Goal: Communication & Community: Answer question/provide support

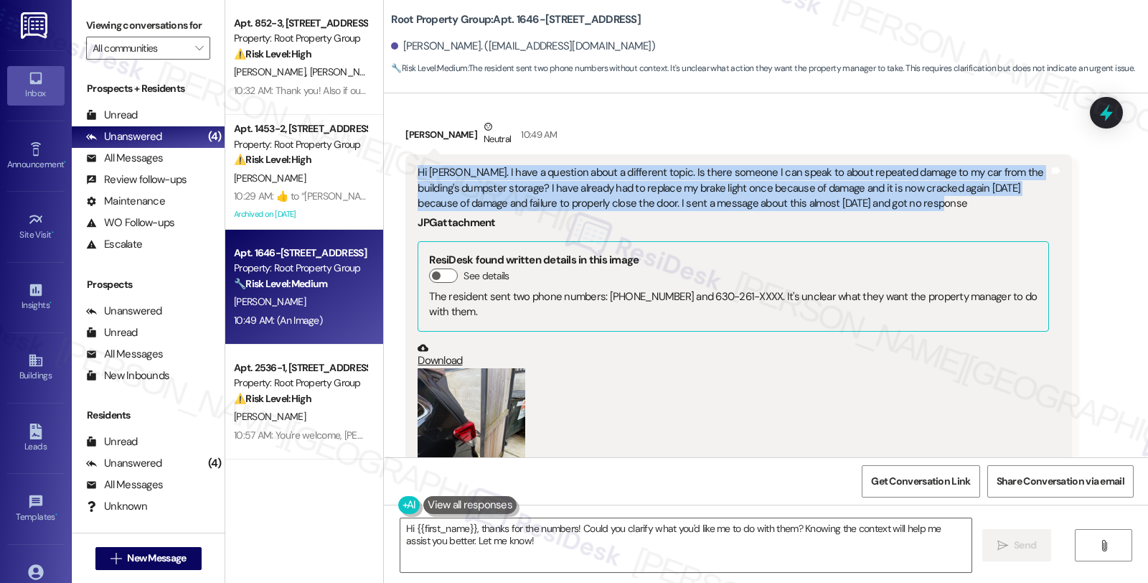
scroll to position [1231, 0]
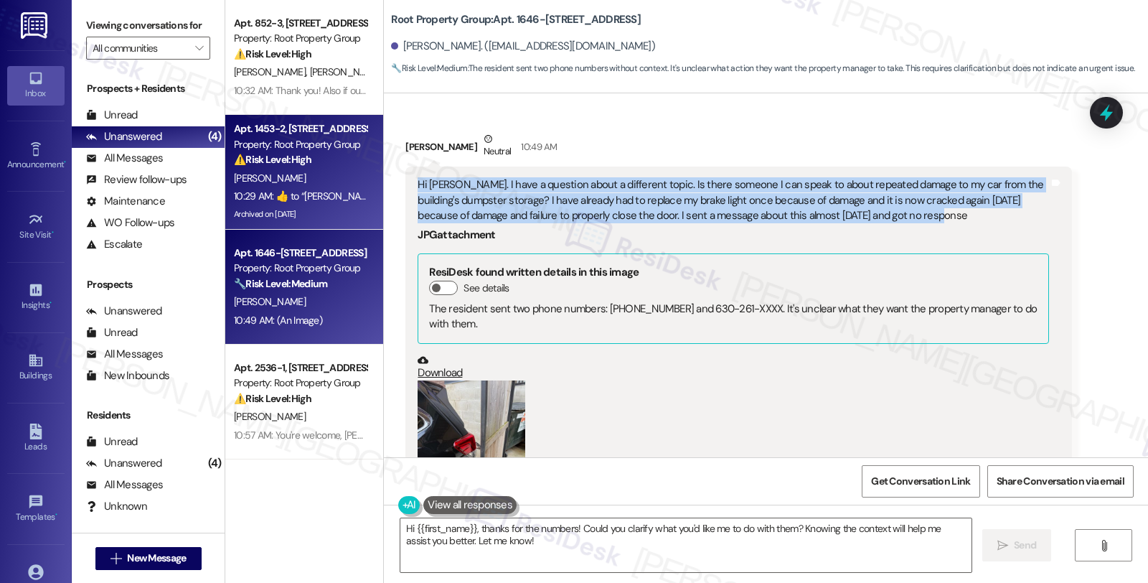
click at [326, 202] on div "10:29 AM:  ​👍​ to “ [PERSON_NAME] (Root Property Group): Hi [PERSON_NAME], I un…" at bounding box center [300, 196] width 136 height 18
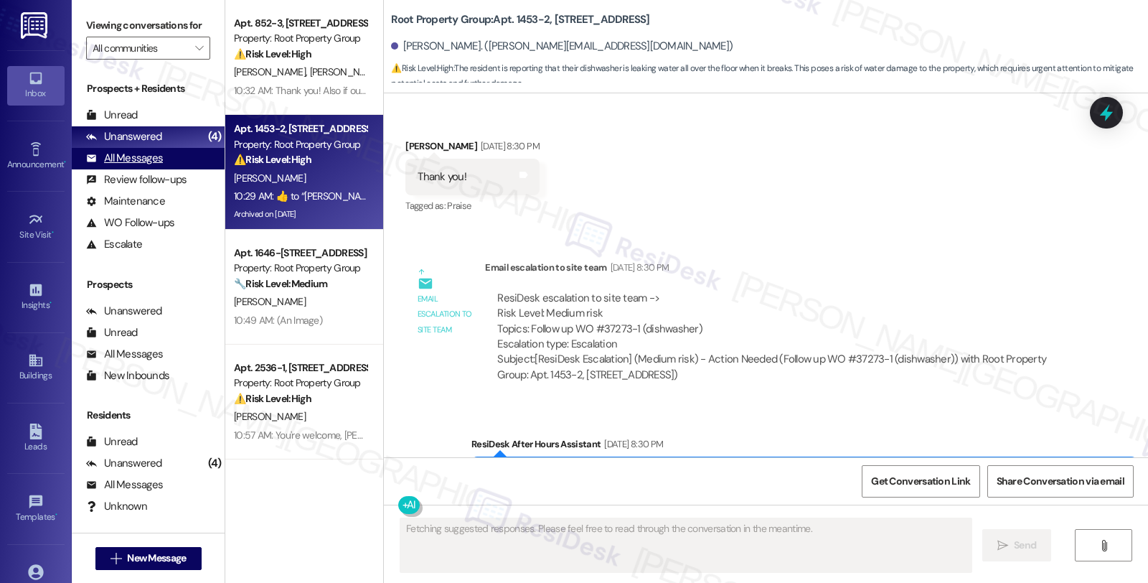
scroll to position [2534, 0]
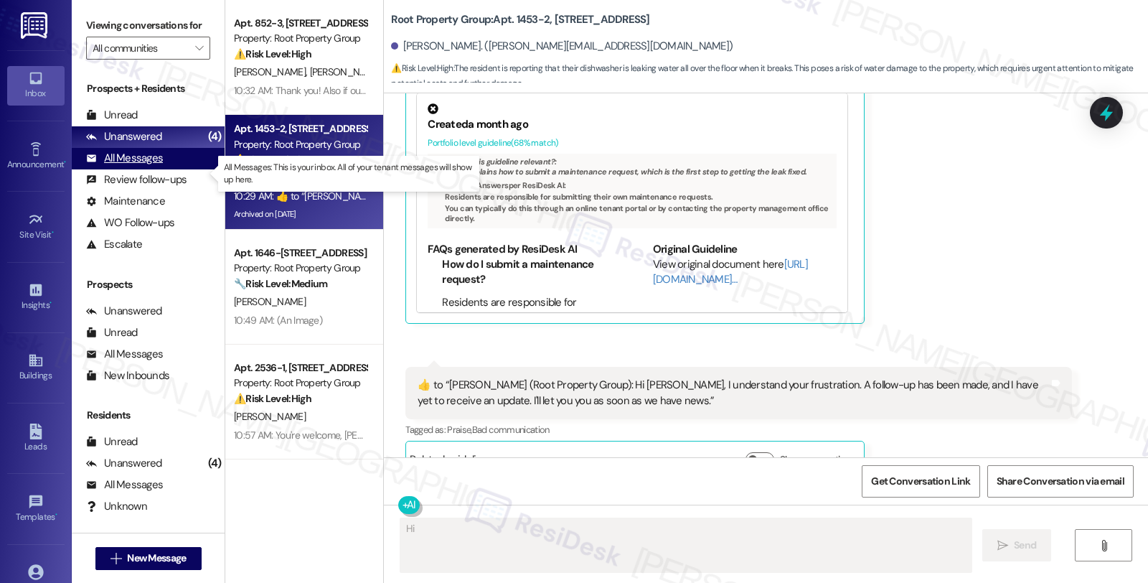
click at [154, 166] on div "All Messages" at bounding box center [124, 158] width 77 height 15
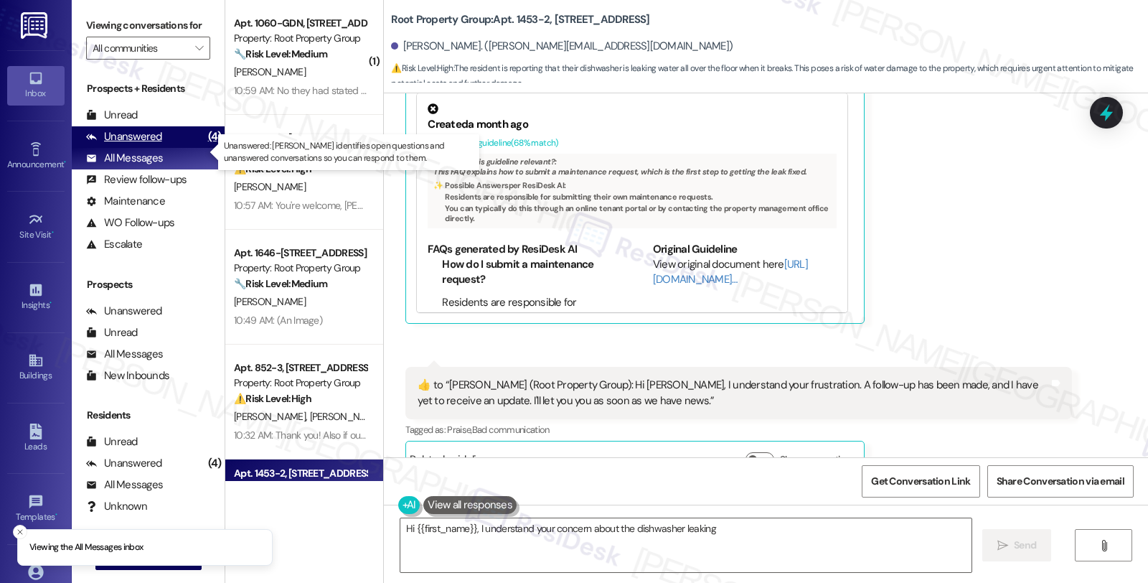
click at [169, 148] on div "Unanswered (4)" at bounding box center [148, 137] width 153 height 22
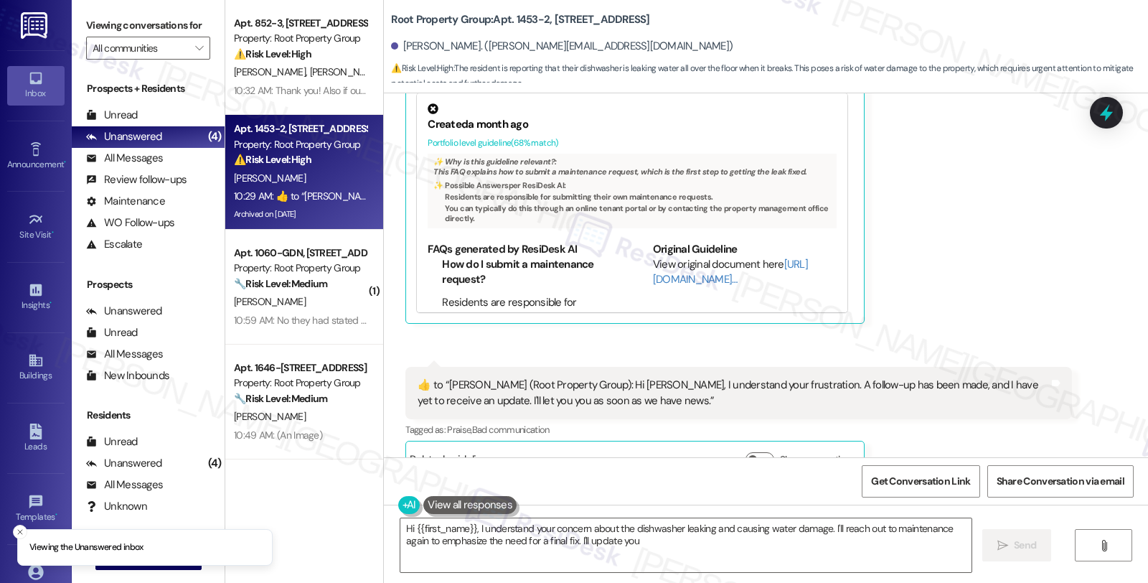
scroll to position [2535, 0]
type textarea "Hi {{first_name}}, I understand your concern about the dishwasher leaking and c…"
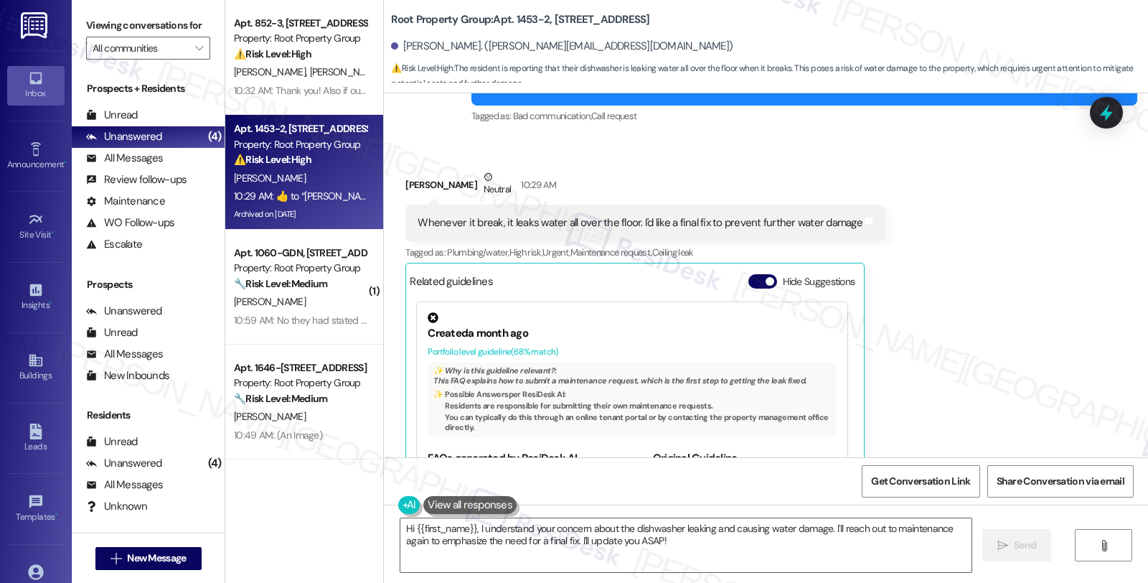
scroll to position [2296, 0]
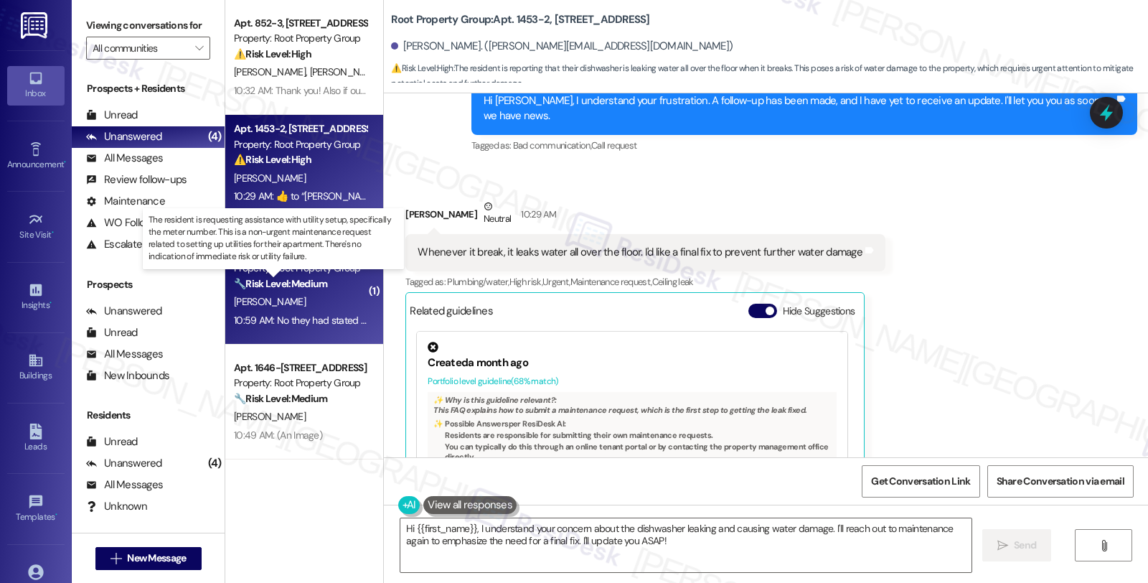
click at [296, 277] on strong "🔧 Risk Level: Medium" at bounding box center [280, 283] width 93 height 13
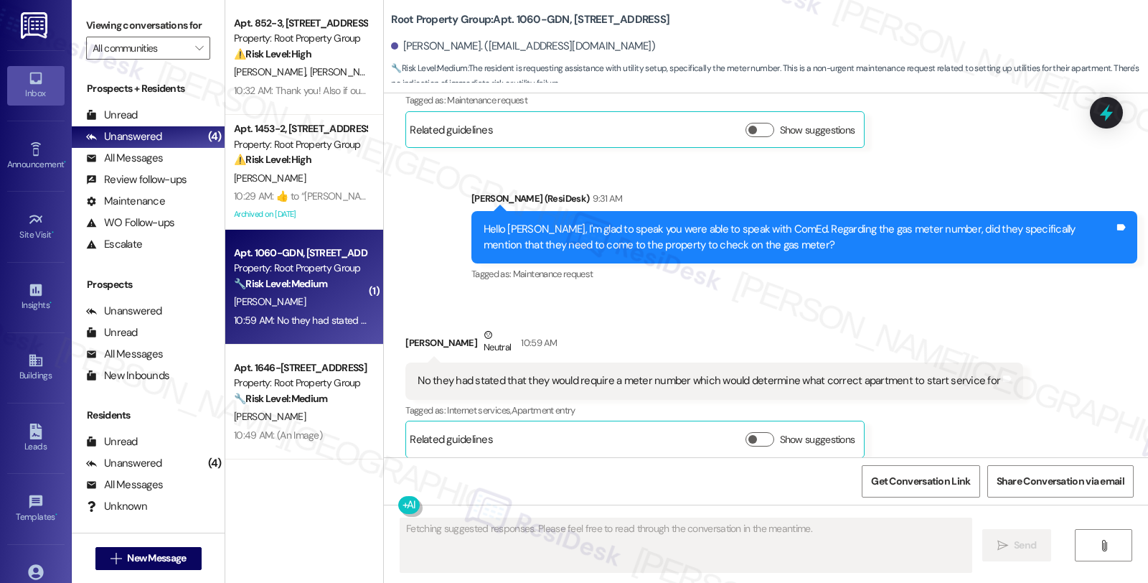
scroll to position [1505, 0]
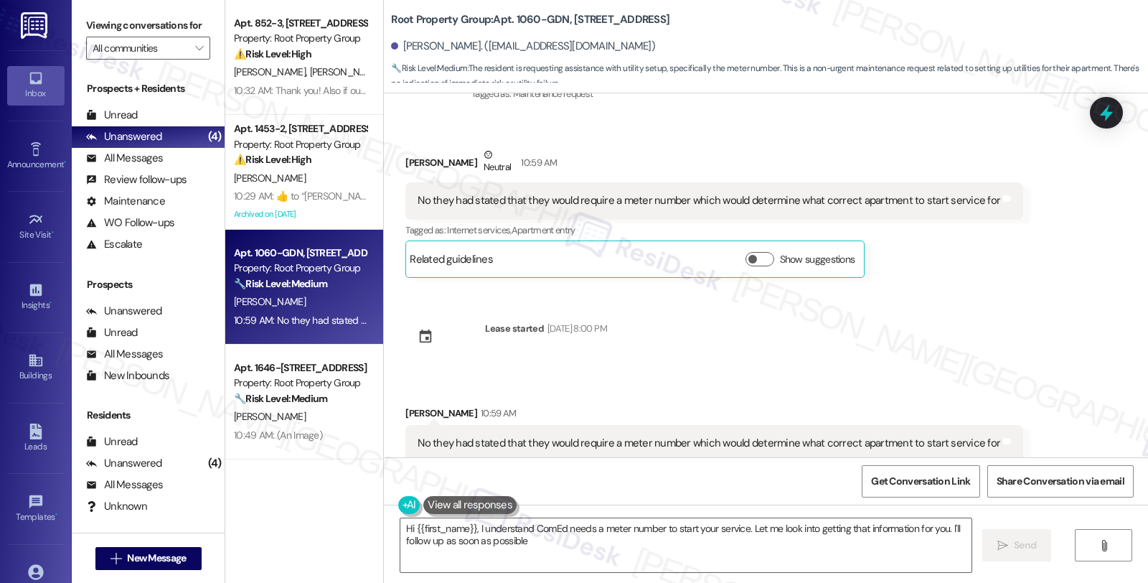
type textarea "Hi {{first_name}}, I understand ComEd needs a meter number to start your servic…"
drag, startPoint x: 921, startPoint y: 309, endPoint x: 868, endPoint y: 329, distance: 56.1
click at [921, 309] on div "Sent via SMS [PERSON_NAME] (ResiDesk) [DATE] 4:14 PM Hi [PERSON_NAME]! We’re so…" at bounding box center [766, 275] width 764 height 364
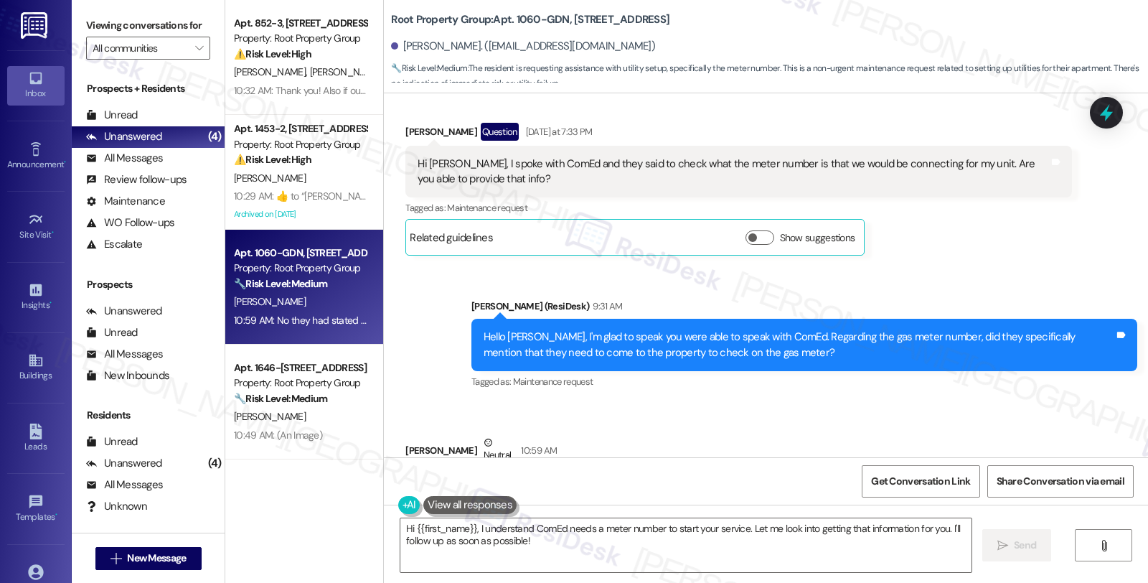
scroll to position [1186, 0]
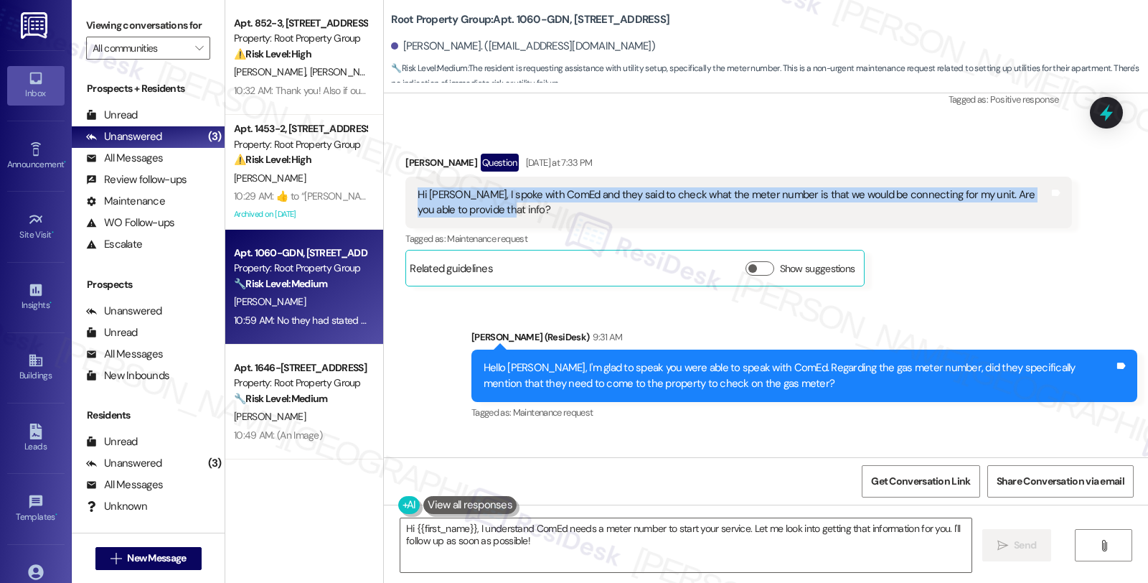
drag, startPoint x: 527, startPoint y: 194, endPoint x: 405, endPoint y: 174, distance: 124.5
click at [405, 177] on div "Hi [PERSON_NAME], I spoke with ComEd and they said to check what the meter numb…" at bounding box center [738, 203] width 666 height 52
copy div "Hi [PERSON_NAME], I spoke with ComEd and they said to check what the meter numb…"
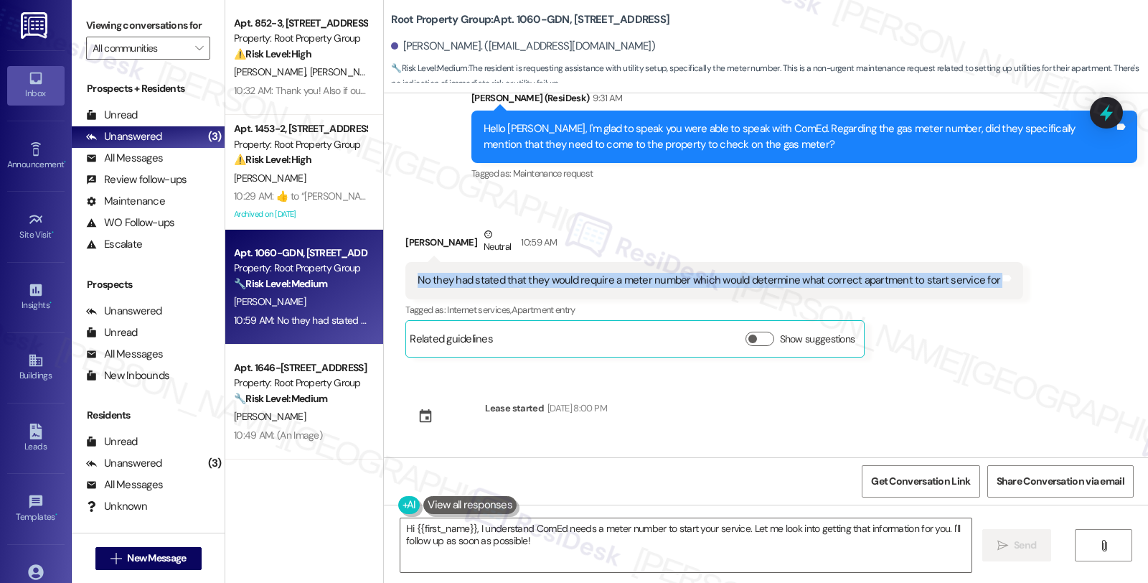
drag, startPoint x: 405, startPoint y: 268, endPoint x: 989, endPoint y: 273, distance: 583.4
click at [989, 273] on div "No they had stated that they would require a meter number which would determine…" at bounding box center [714, 280] width 618 height 37
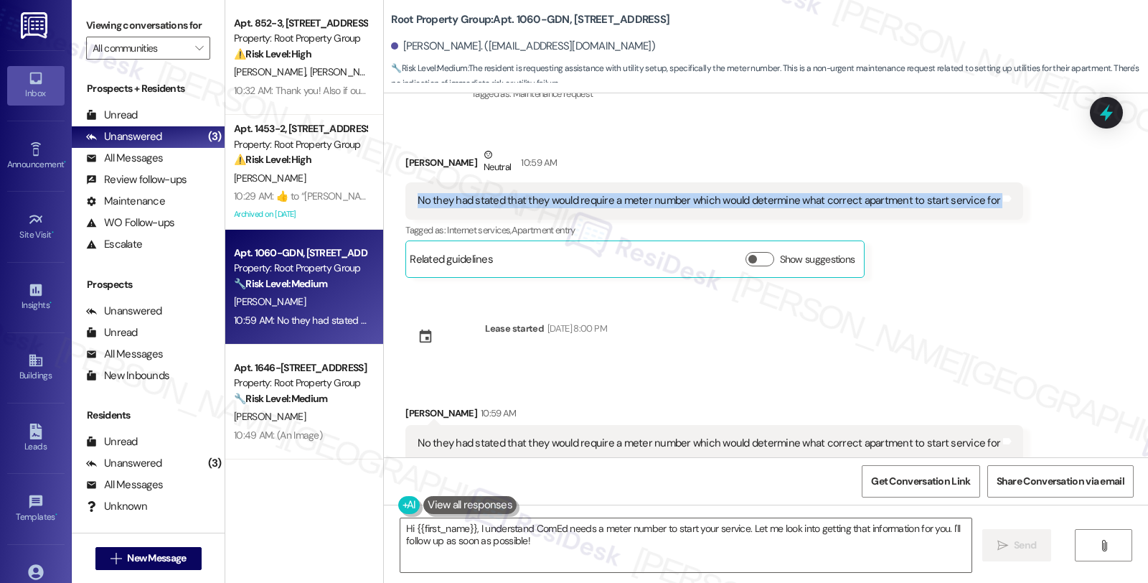
copy div "No they had stated that they would require a meter number which would determine…"
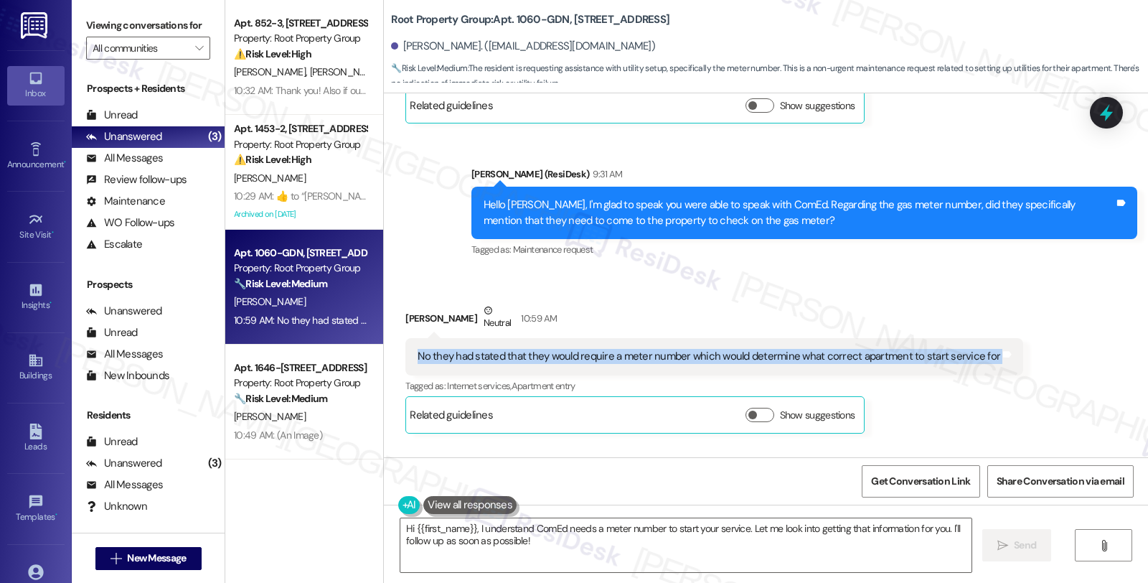
scroll to position [1345, 0]
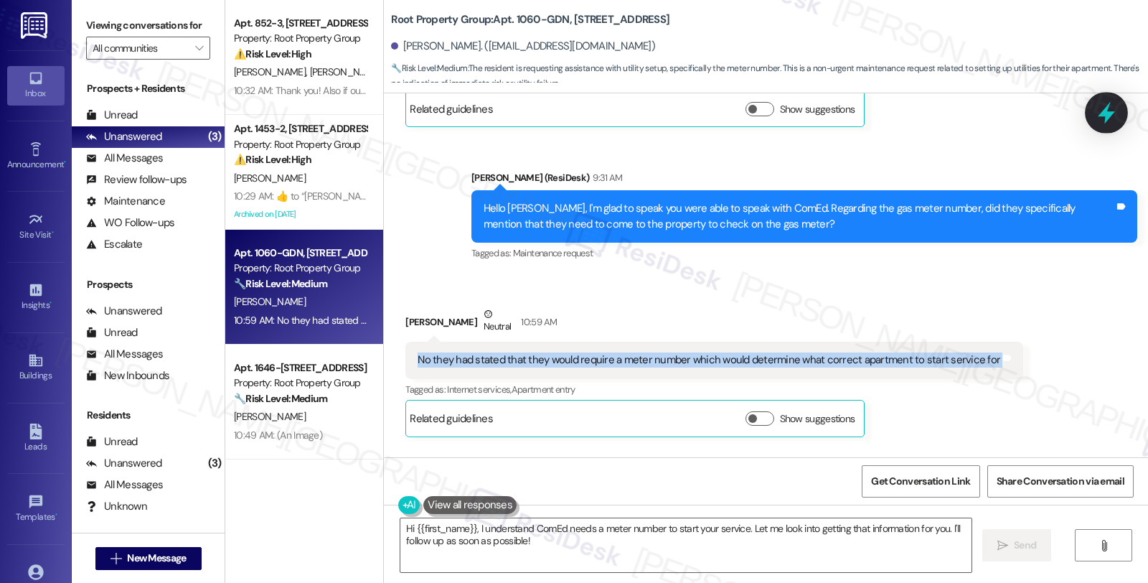
click at [1109, 118] on icon at bounding box center [1106, 113] width 17 height 22
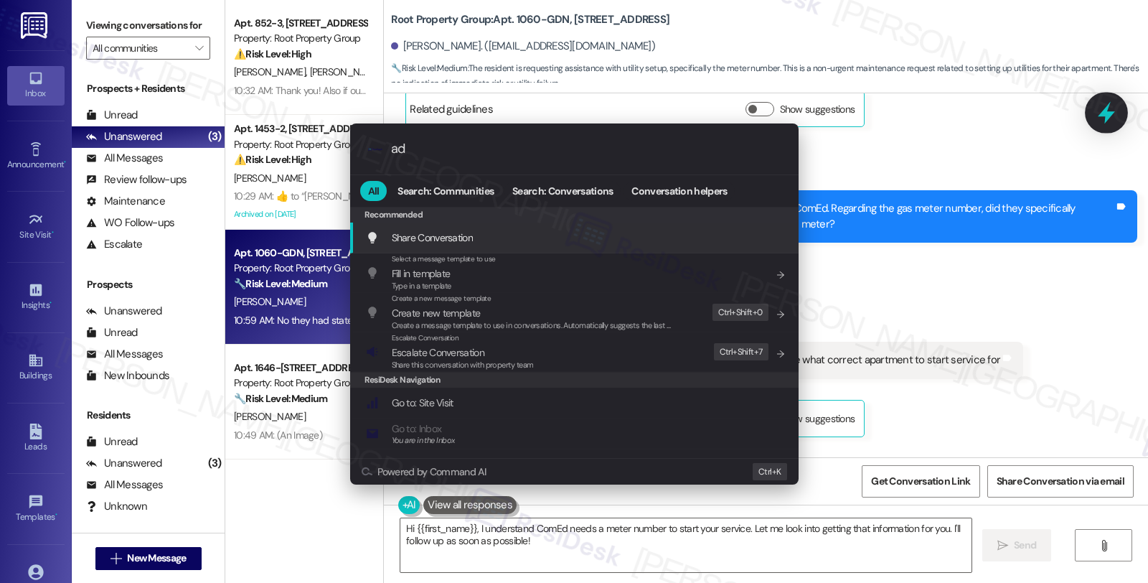
type input "add"
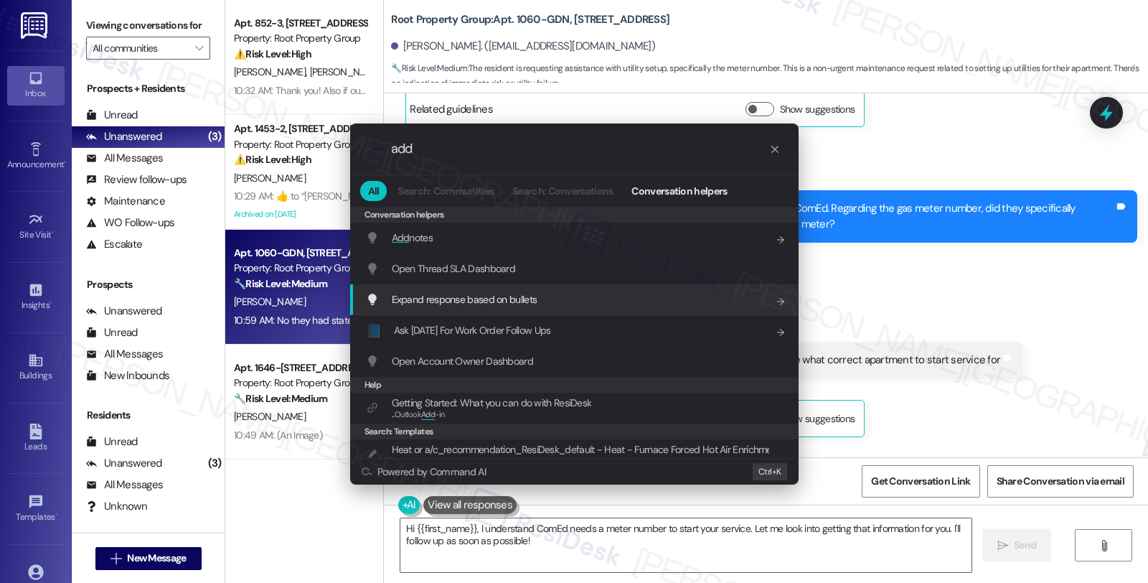
click at [474, 225] on div "Add notes Add shortcut" at bounding box center [574, 237] width 448 height 31
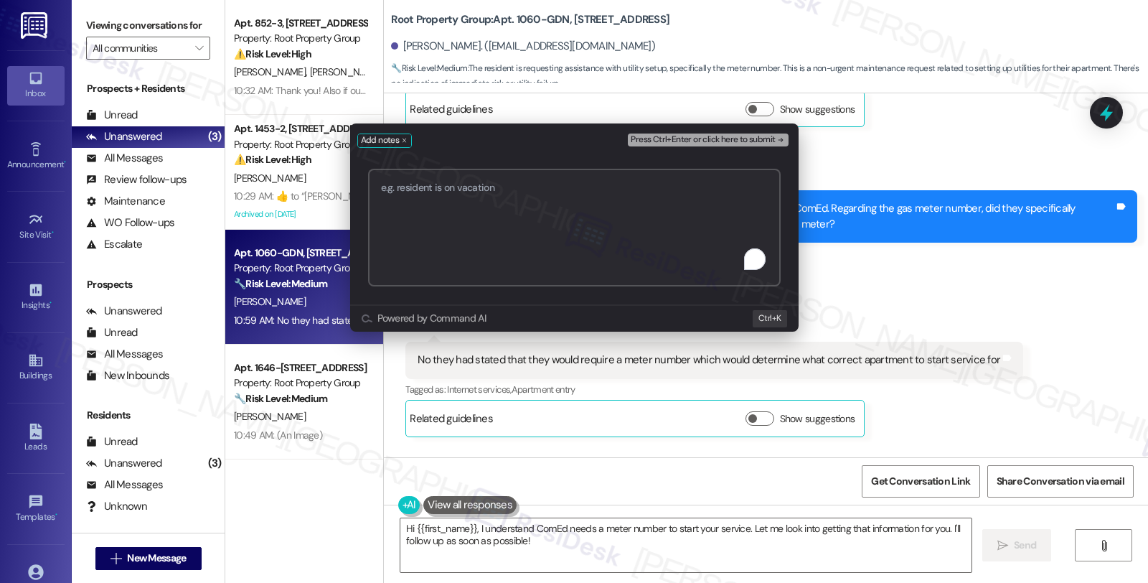
paste textarea "[URL][DOMAIN_NAME]"
type textarea "[URL][DOMAIN_NAME]"
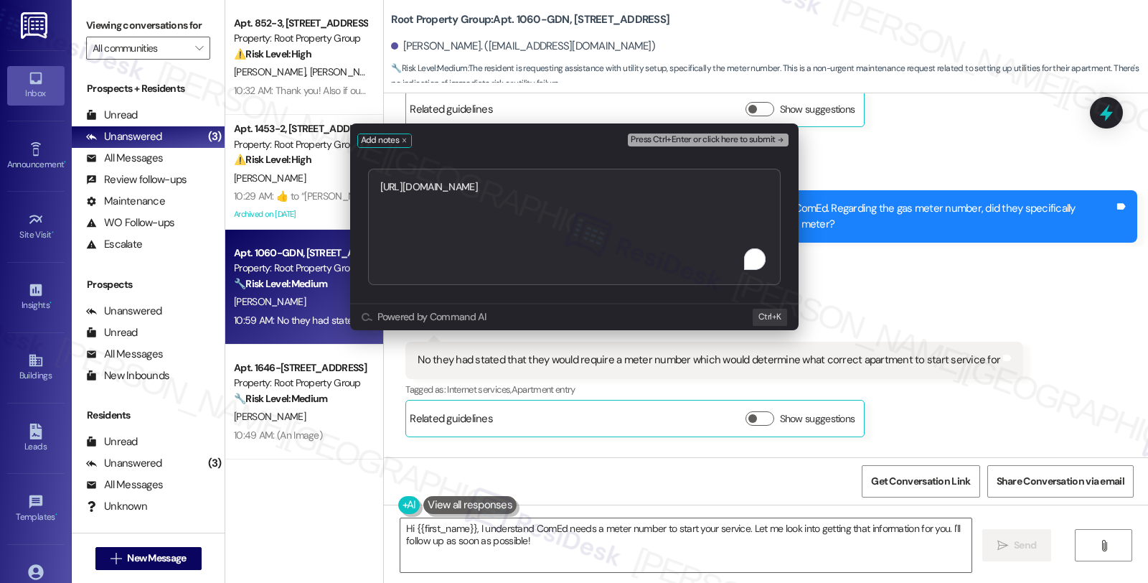
click at [741, 132] on div "Press Ctrl+Enter or click here to submit" at bounding box center [709, 141] width 163 height 20
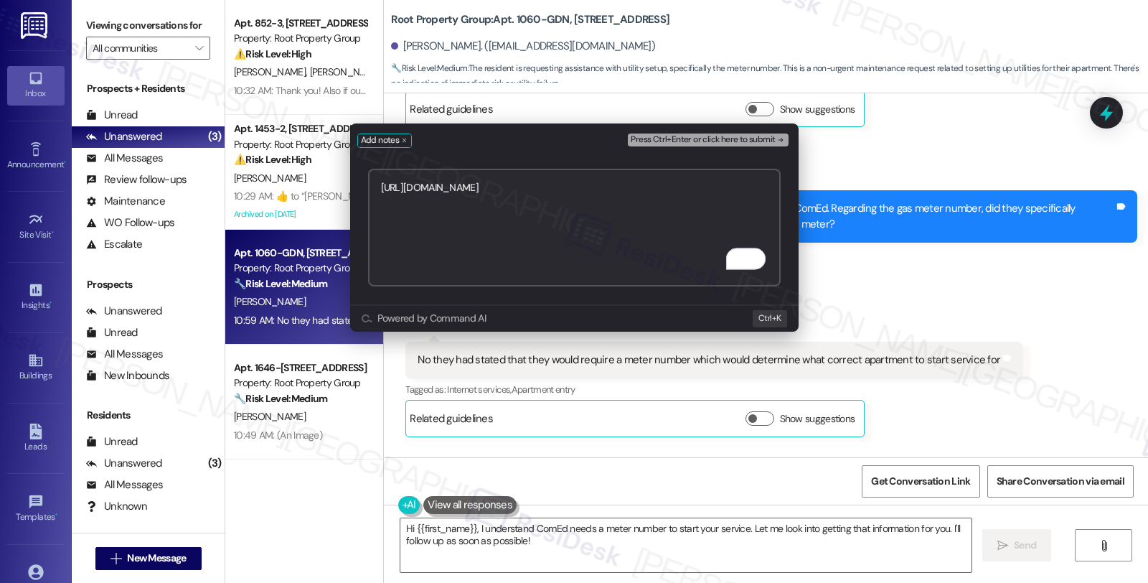
click at [700, 189] on textarea "[URL][DOMAIN_NAME]" at bounding box center [574, 228] width 413 height 118
click at [697, 141] on span "Press Ctrl+Enter or click here to submit" at bounding box center [703, 140] width 144 height 10
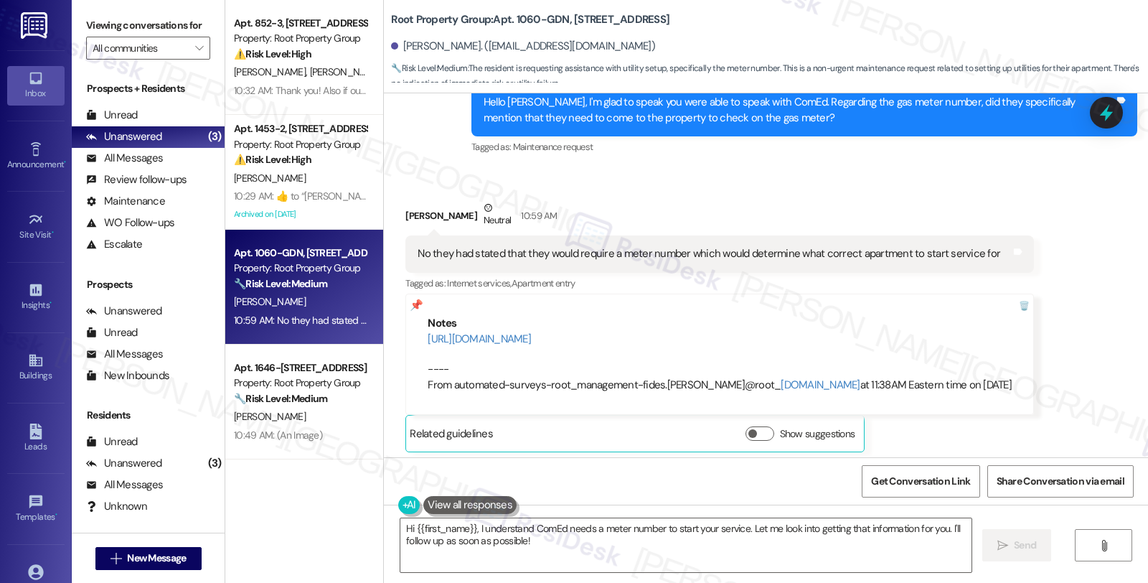
scroll to position [1505, 0]
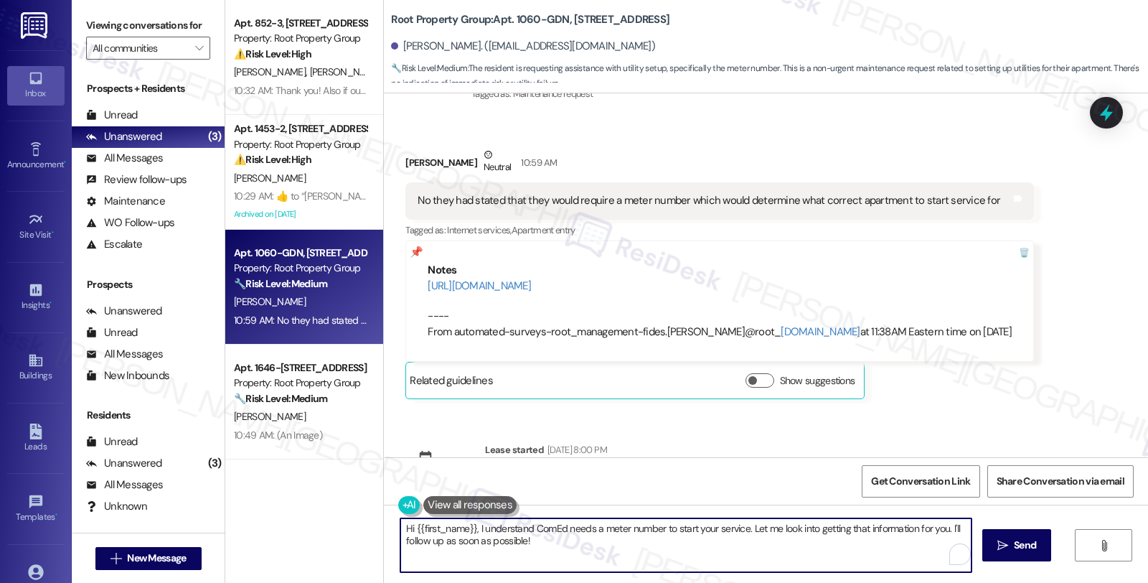
drag, startPoint x: 540, startPoint y: 542, endPoint x: 362, endPoint y: 489, distance: 185.9
click at [362, 489] on div "Apt. 852-3, [STREET_ADDRESS][PERSON_NAME] Property: Root Property Group ⚠️ Risk…" at bounding box center [686, 291] width 923 height 583
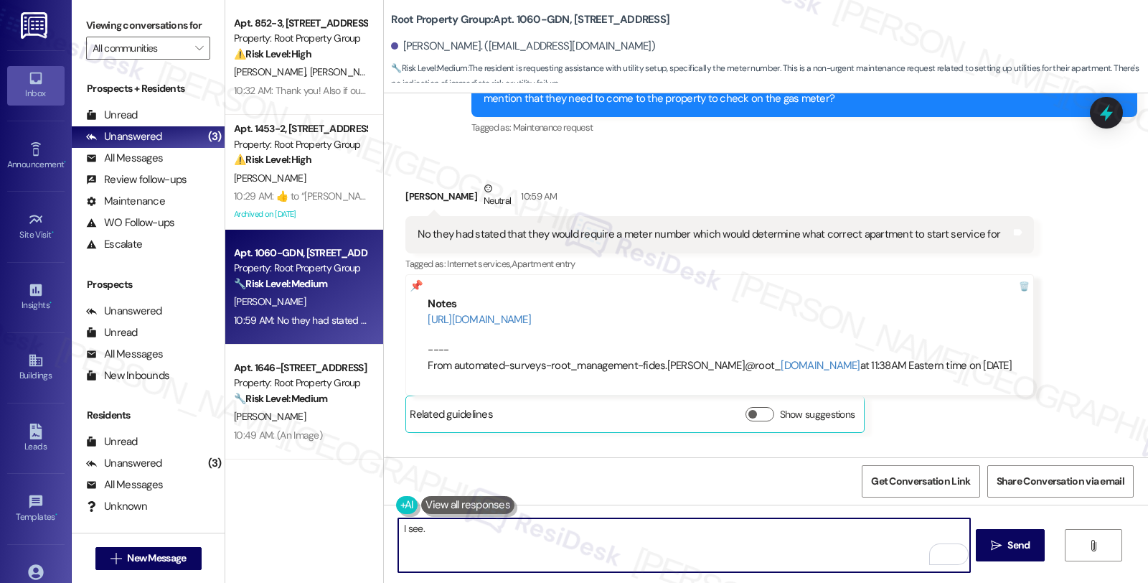
scroll to position [1526, 0]
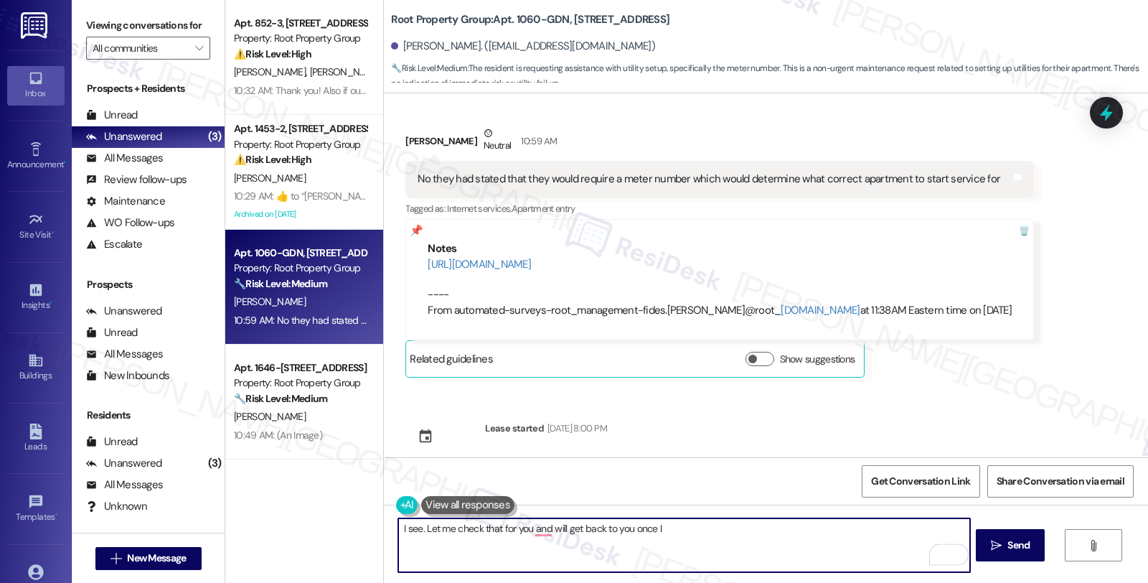
click at [601, 451] on div "Lease started [DATE] 8:00 PM" at bounding box center [506, 441] width 222 height 63
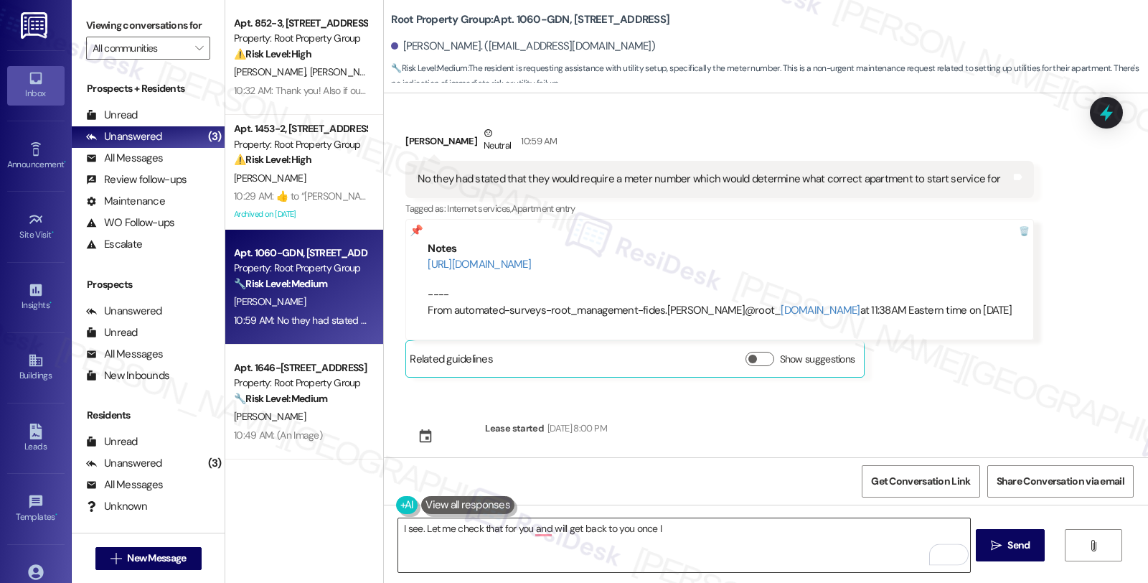
click at [684, 527] on textarea "I see. Let me check that for you and will get back to you once I" at bounding box center [683, 545] width 571 height 54
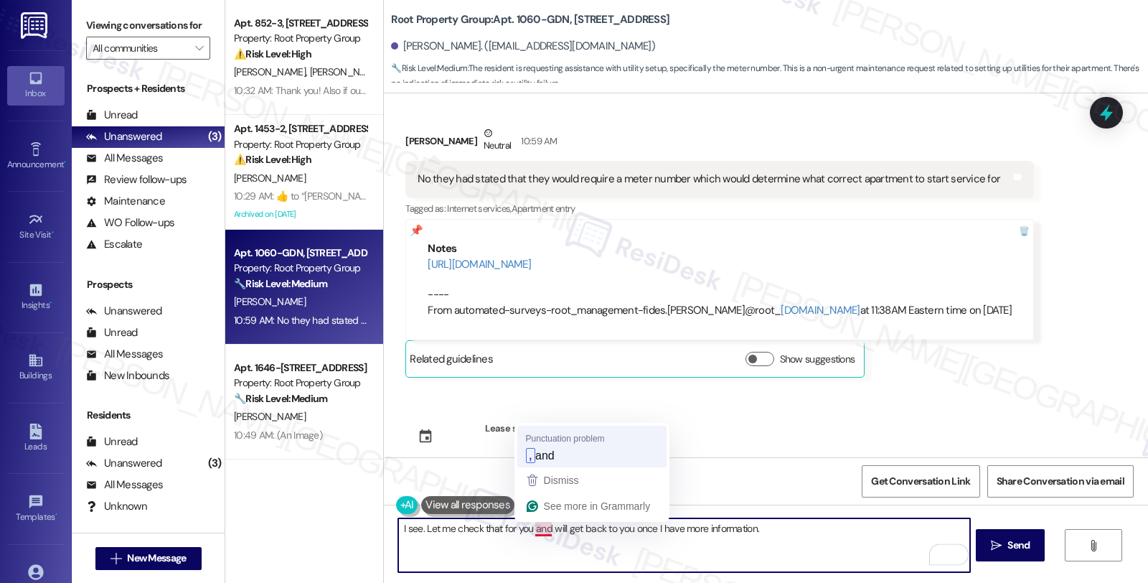
type textarea "I see. Let me check that for you, and will get back to you once I have more inf…"
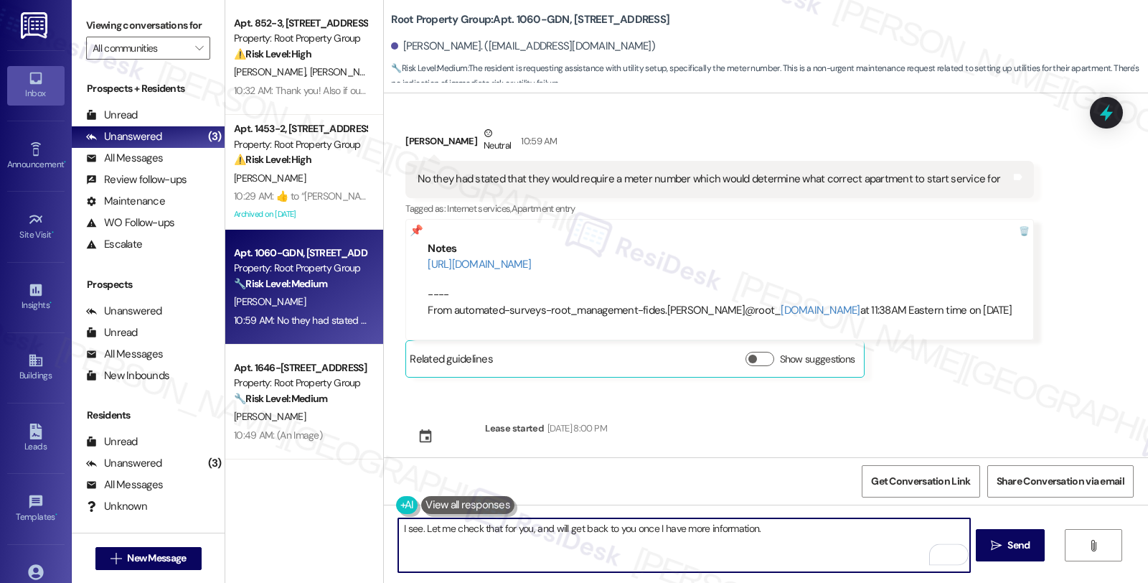
click at [787, 528] on textarea "I see. Let me check that for you, and will get back to you once I have more inf…" at bounding box center [683, 545] width 571 height 54
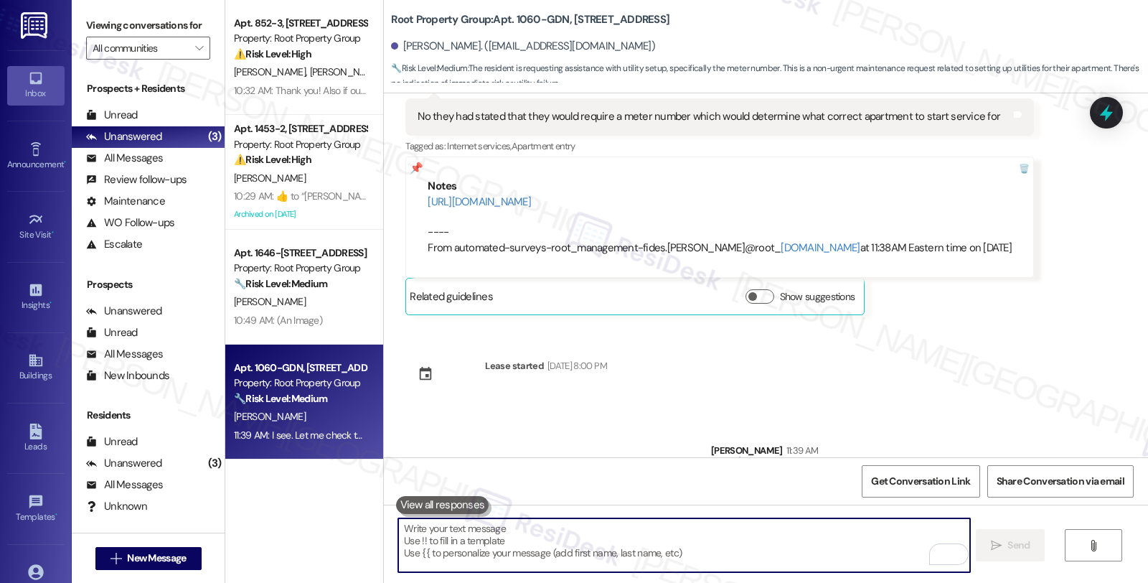
scroll to position [1627, 0]
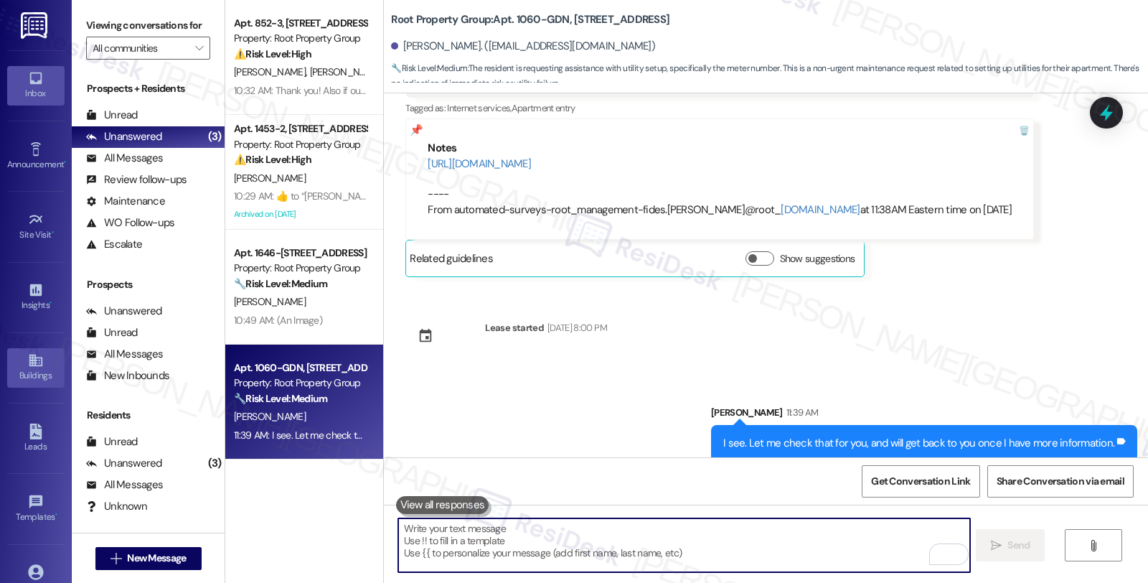
click at [30, 369] on div "Buildings" at bounding box center [36, 375] width 72 height 14
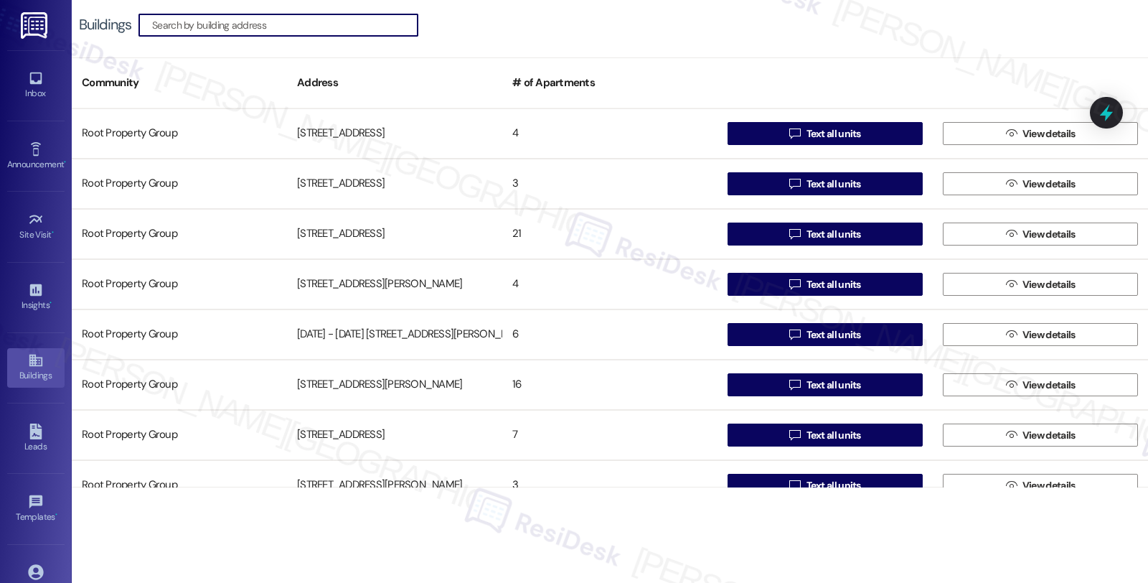
click at [302, 22] on input at bounding box center [284, 25] width 265 height 20
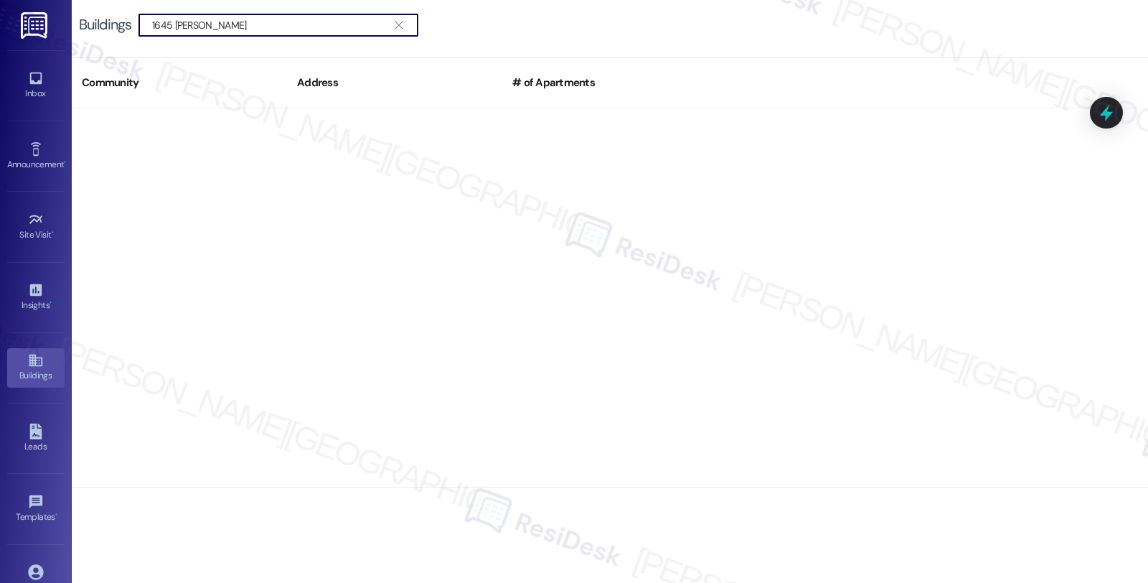
click at [153, 25] on input "1645 [PERSON_NAME]" at bounding box center [269, 25] width 235 height 20
click at [301, 27] on input "1645 [PERSON_NAME]" at bounding box center [269, 25] width 235 height 20
type input "1"
drag, startPoint x: 168, startPoint y: 22, endPoint x: 141, endPoint y: 22, distance: 26.5
click at [141, 22] on div " 1645 [PERSON_NAME] " at bounding box center [278, 25] width 280 height 23
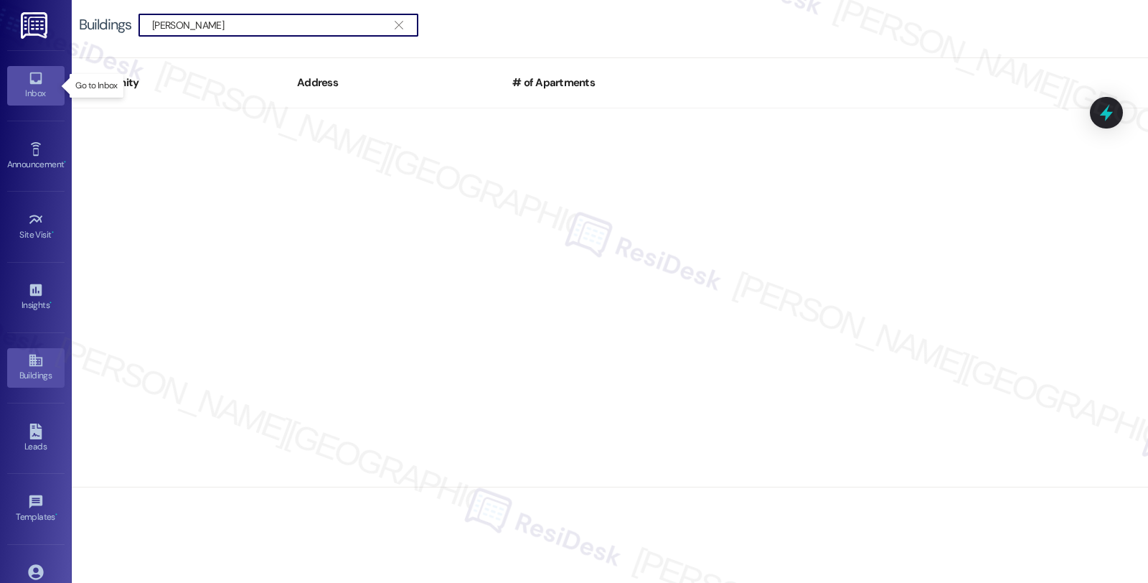
type input "[PERSON_NAME]"
click at [47, 90] on div "Inbox" at bounding box center [36, 93] width 72 height 14
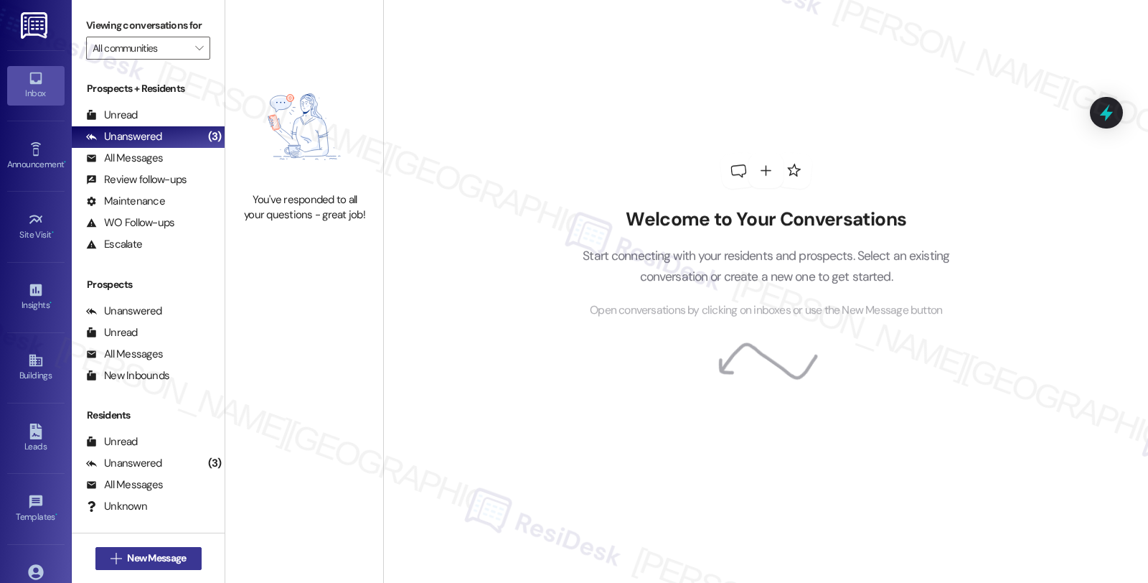
click at [151, 563] on span "New Message" at bounding box center [156, 557] width 59 height 15
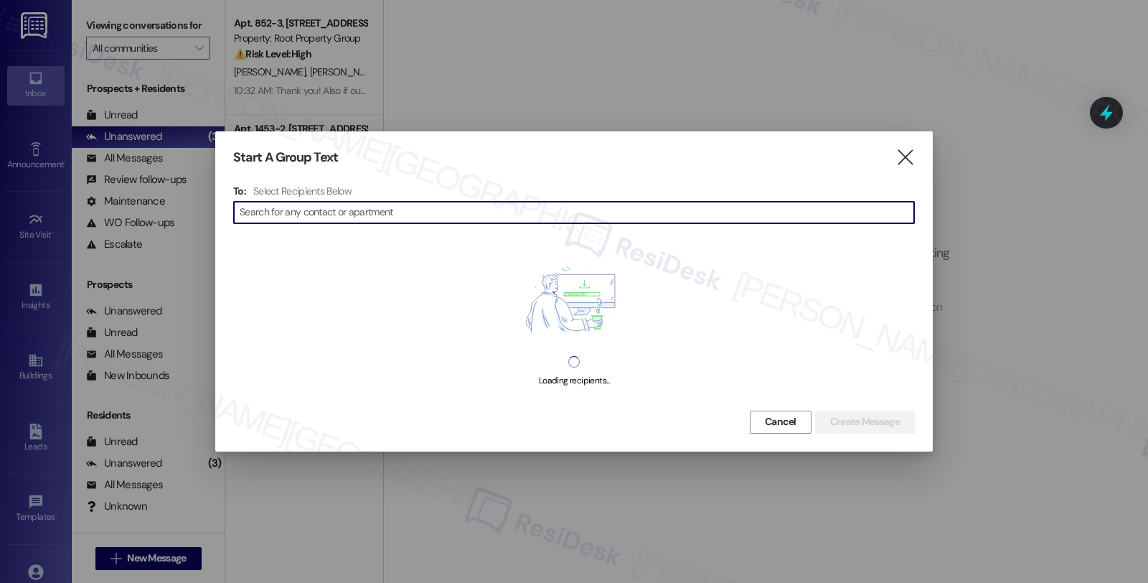
paste input "1645 [PERSON_NAME]"
type input "1645 [PERSON_NAME]"
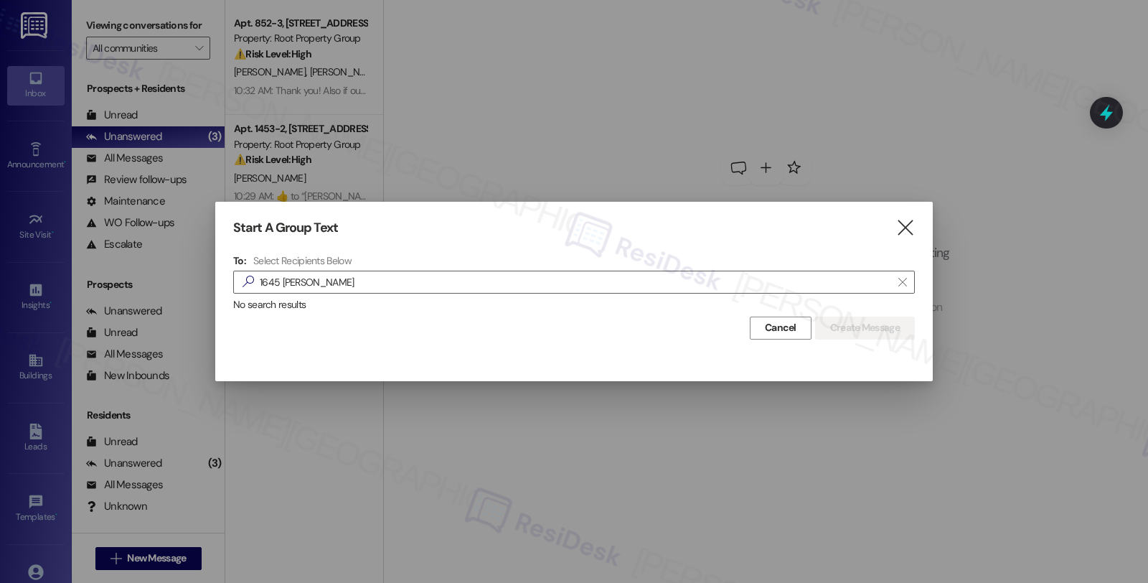
click at [399, 210] on div "Start A Group Text  To: Select Recipients Below  [STREET_ADDRESS][PERSON_NAME…" at bounding box center [574, 280] width 718 height 156
click at [361, 283] on input "1645 [PERSON_NAME]" at bounding box center [566, 282] width 652 height 20
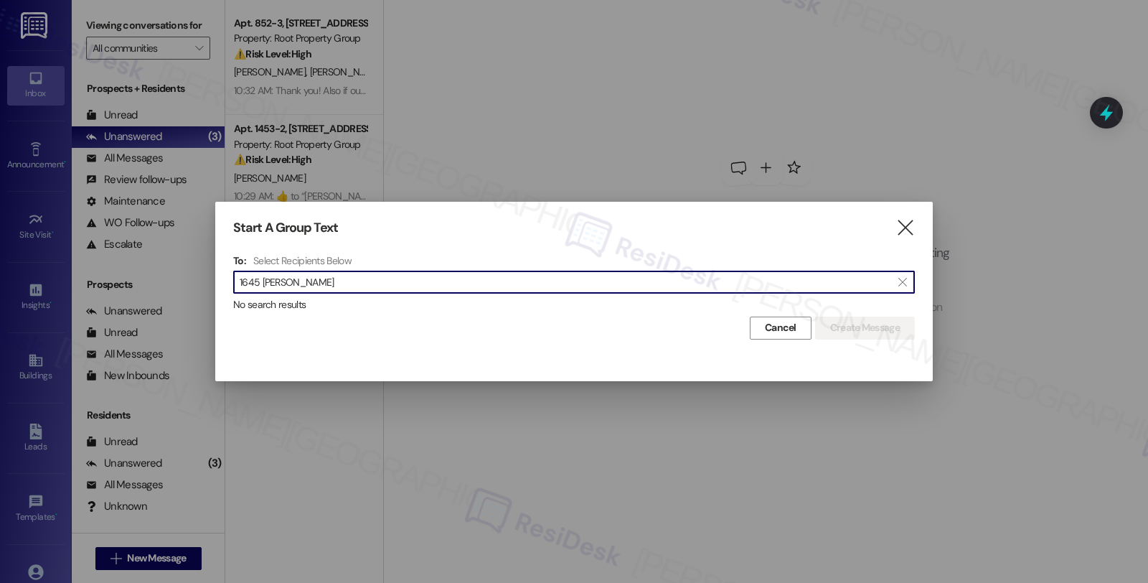
drag, startPoint x: 361, startPoint y: 283, endPoint x: 174, endPoint y: 278, distance: 186.6
click at [174, 278] on div "Start A Group Text  To: Select Recipients Below  [STREET_ADDRESS][PERSON_NAME…" at bounding box center [574, 291] width 1148 height 583
click at [905, 225] on icon "" at bounding box center [905, 227] width 19 height 15
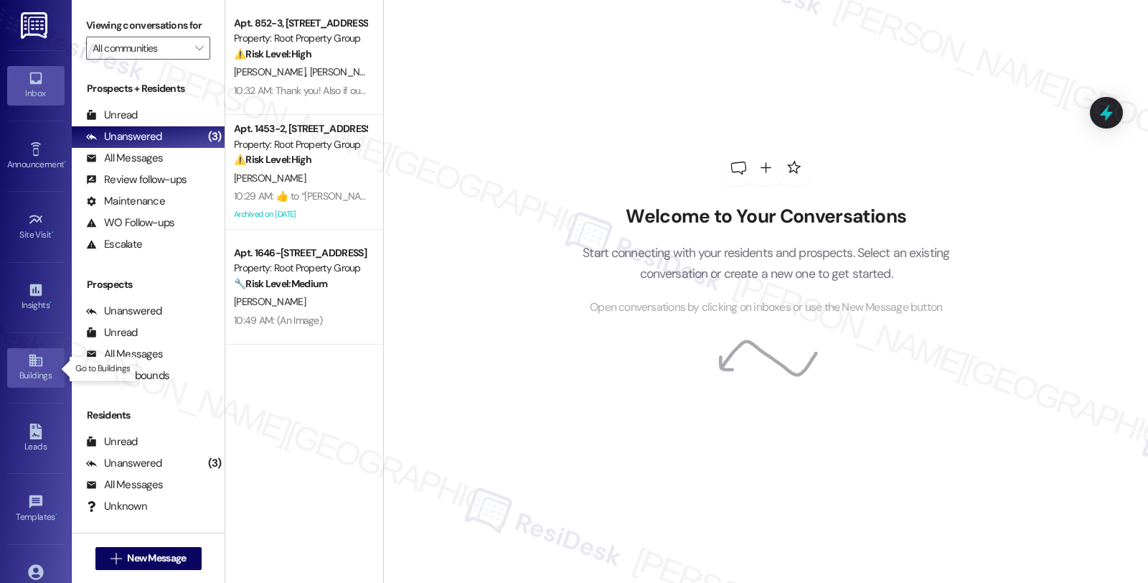
click at [37, 367] on icon at bounding box center [36, 360] width 16 height 16
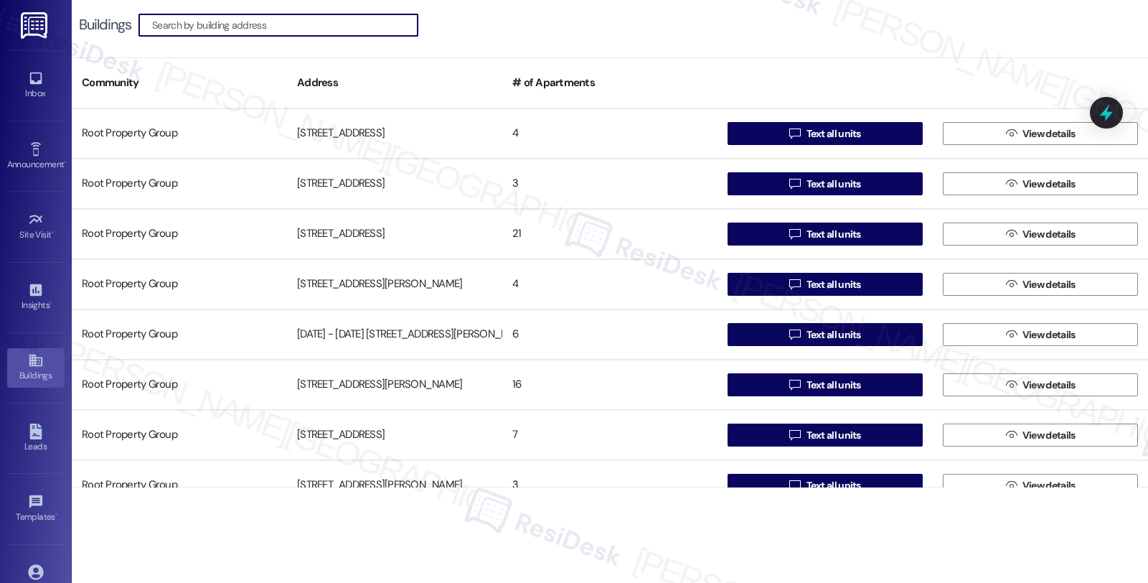
click at [258, 17] on input at bounding box center [284, 25] width 265 height 20
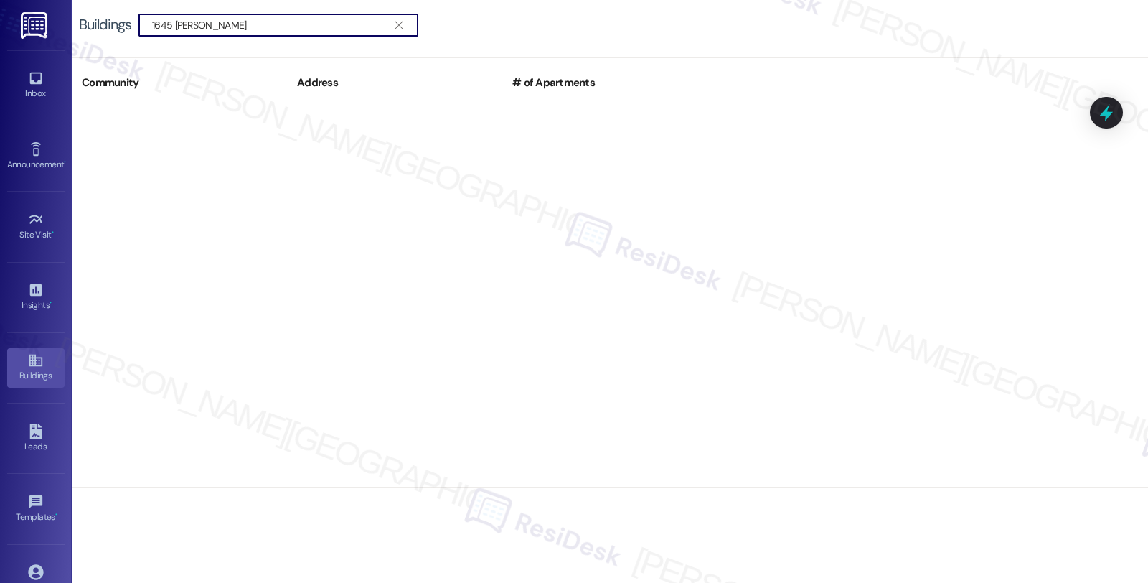
drag, startPoint x: 174, startPoint y: 27, endPoint x: 282, endPoint y: 29, distance: 108.4
click at [282, 29] on input "1645 [PERSON_NAME]" at bounding box center [269, 25] width 235 height 20
click at [151, 23] on div " 1645 " at bounding box center [278, 25] width 280 height 23
click at [154, 29] on input "1645" at bounding box center [269, 25] width 235 height 20
drag, startPoint x: 247, startPoint y: 27, endPoint x: 116, endPoint y: 22, distance: 131.4
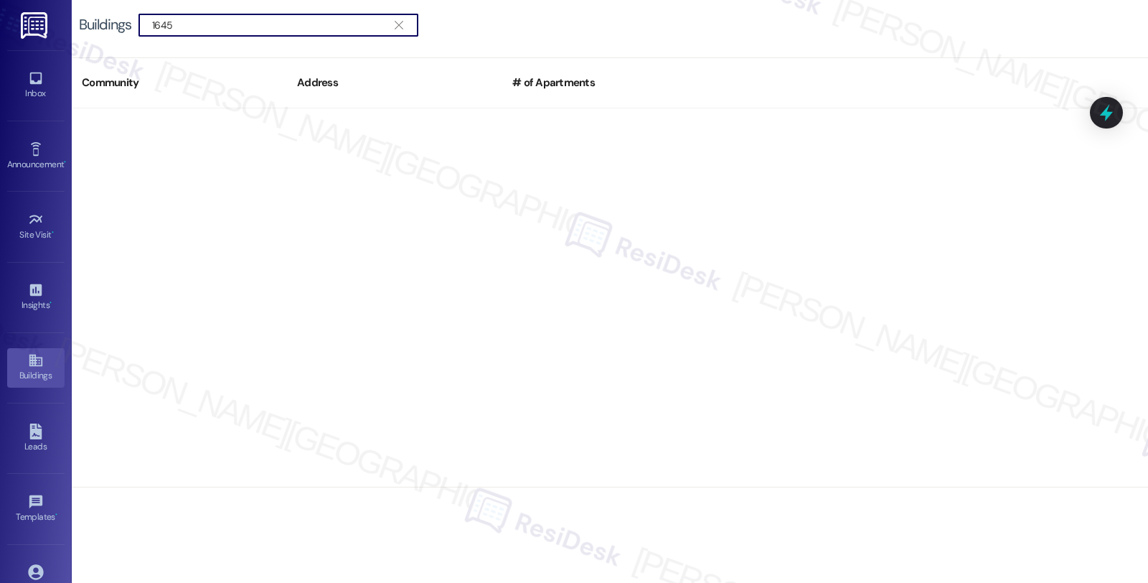
click at [116, 22] on div "Buildings  1645 " at bounding box center [256, 25] width 354 height 23
type input "[PERSON_NAME]"
click at [927, 268] on div at bounding box center [610, 297] width 1076 height 379
click at [403, 27] on icon "" at bounding box center [399, 24] width 8 height 11
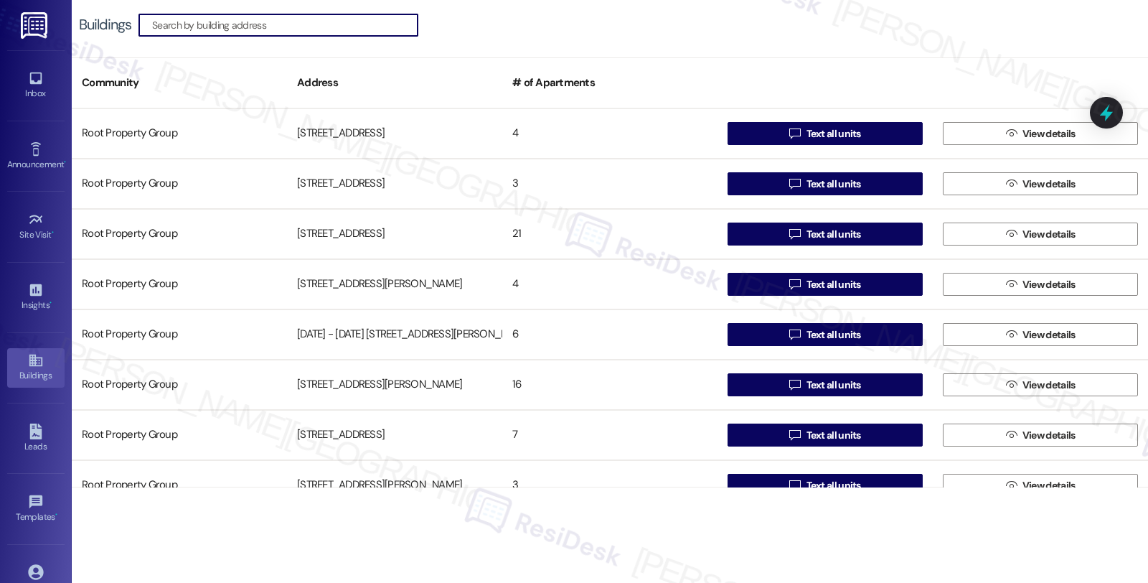
click at [313, 27] on input at bounding box center [284, 25] width 265 height 20
paste input "1645"
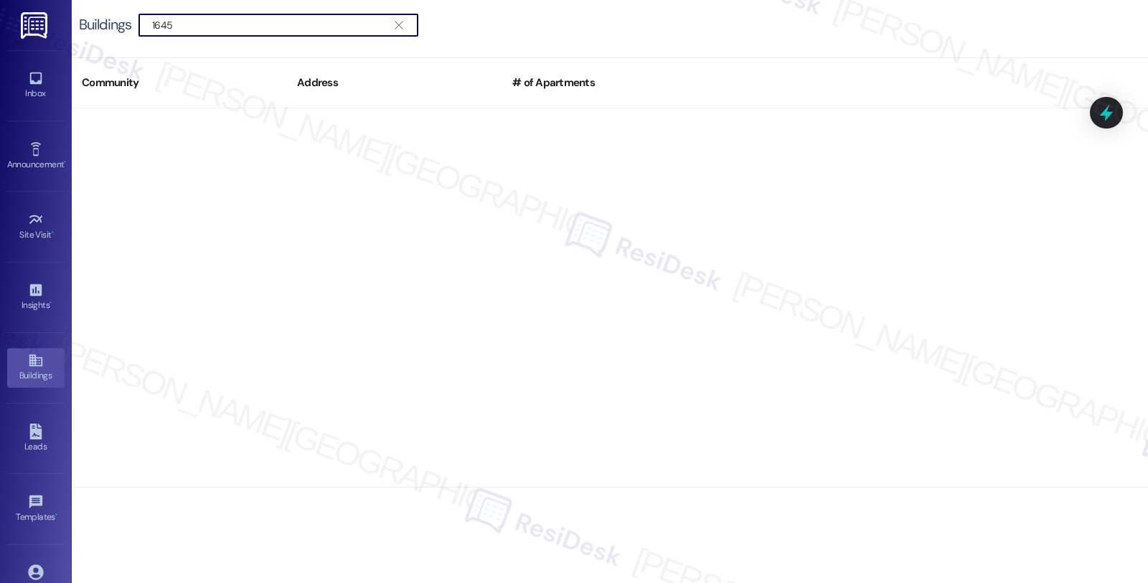
click at [152, 22] on input "1645" at bounding box center [269, 25] width 235 height 20
type input "1645"
click at [36, 80] on icon at bounding box center [36, 78] width 16 height 16
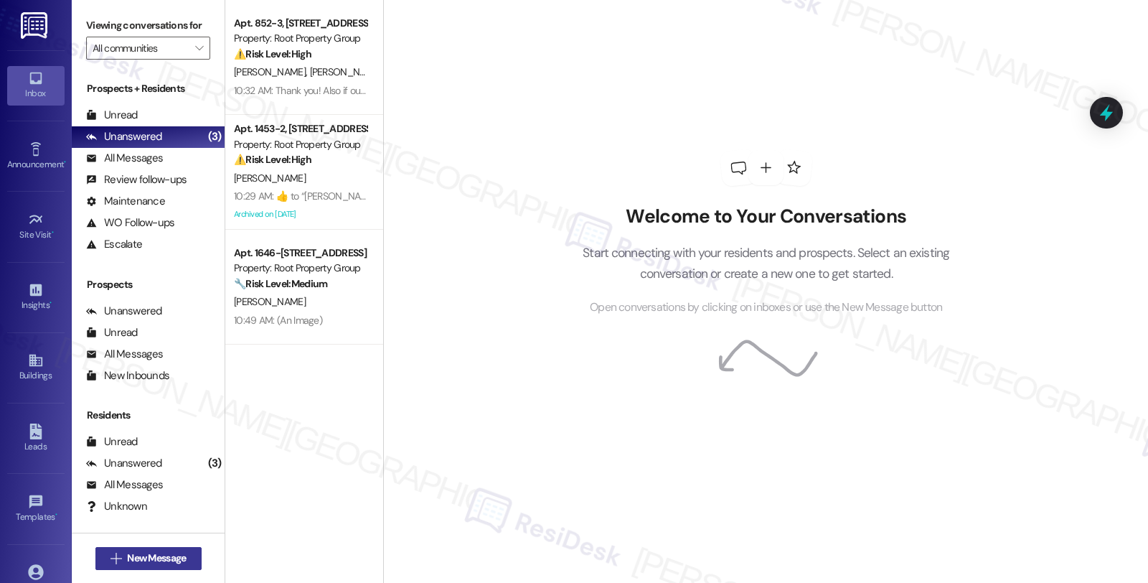
click at [130, 556] on span "New Message" at bounding box center [156, 557] width 59 height 15
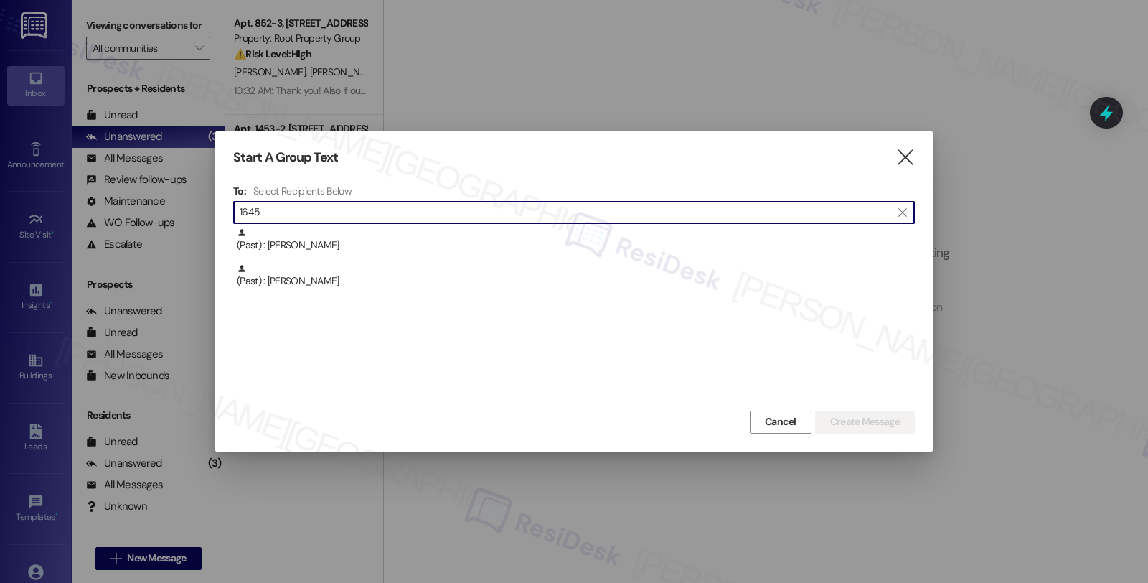
drag, startPoint x: 320, startPoint y: 215, endPoint x: 89, endPoint y: 210, distance: 231.1
click at [89, 210] on div "Start A Group Text  To: Select Recipients Below  1645  (Past) : [PERSON_NAME…" at bounding box center [574, 291] width 1148 height 583
type input "[PERSON_NAME]"
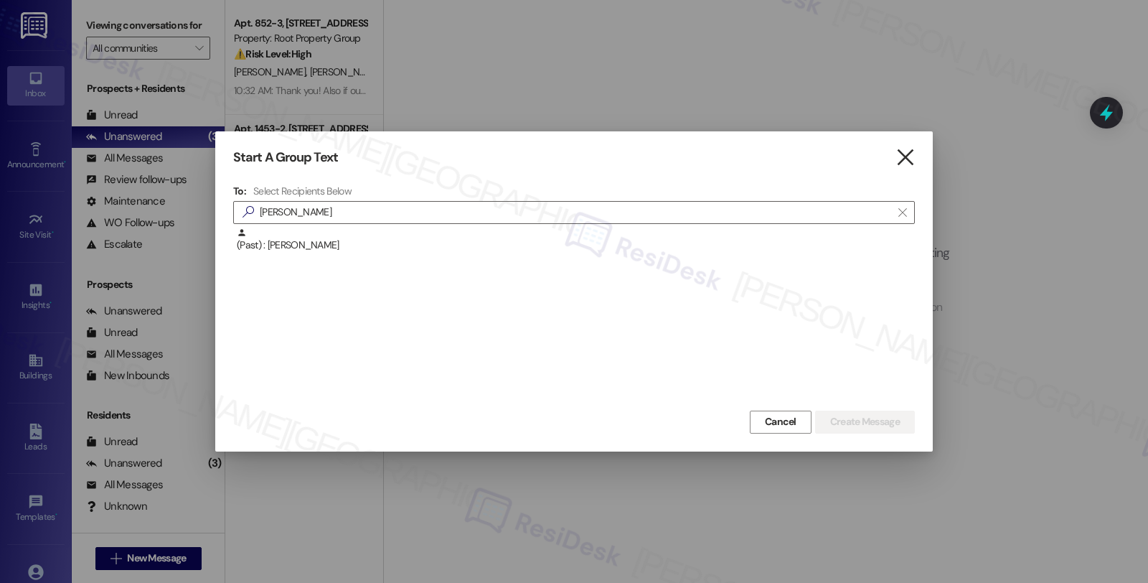
click at [901, 163] on icon "" at bounding box center [905, 157] width 19 height 15
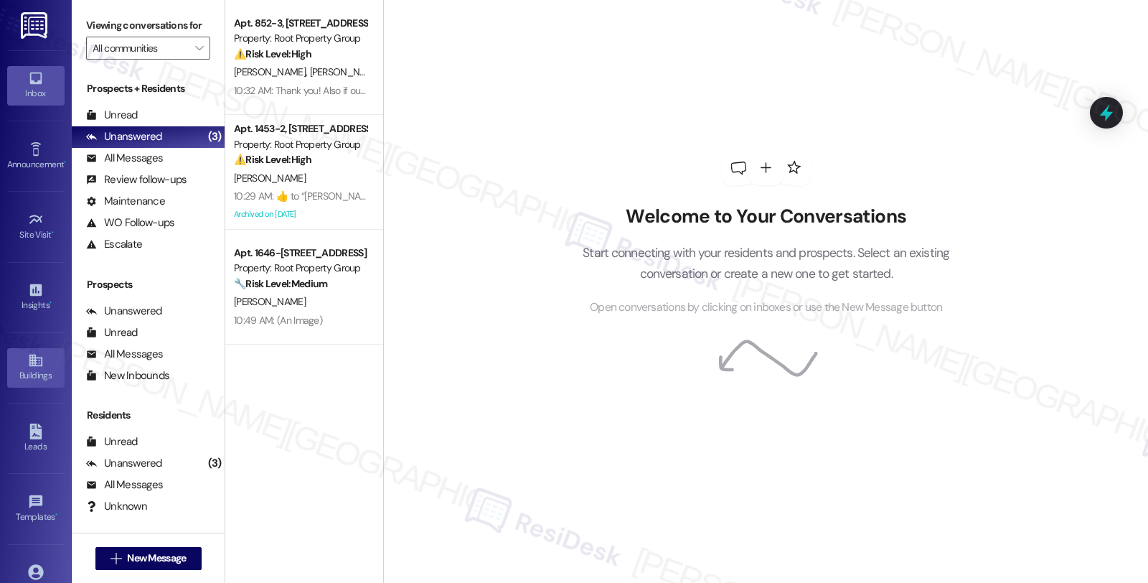
click at [28, 367] on icon at bounding box center [36, 360] width 16 height 16
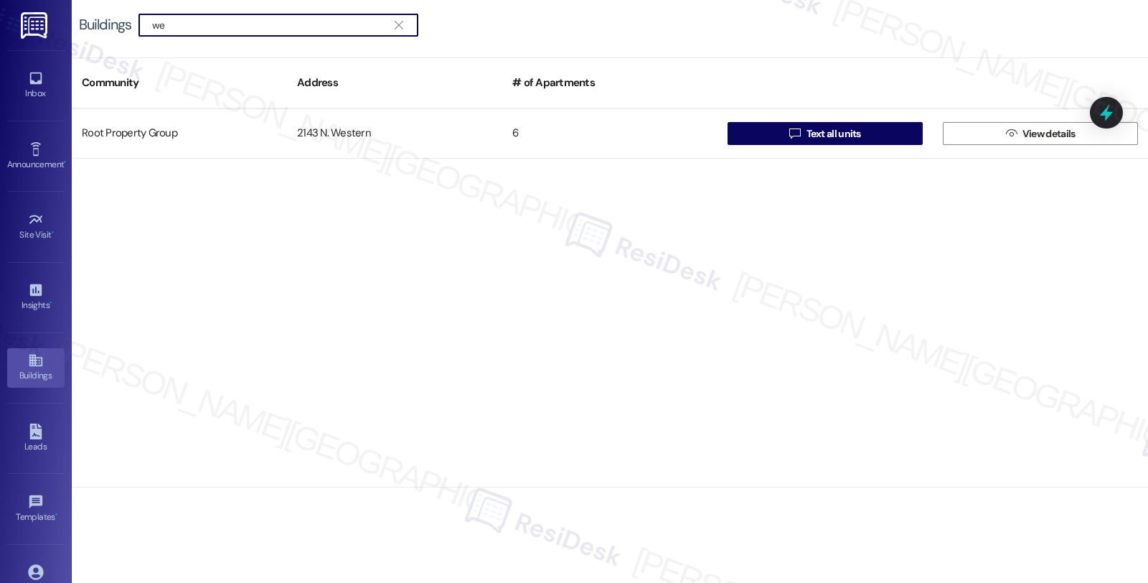
type input "w"
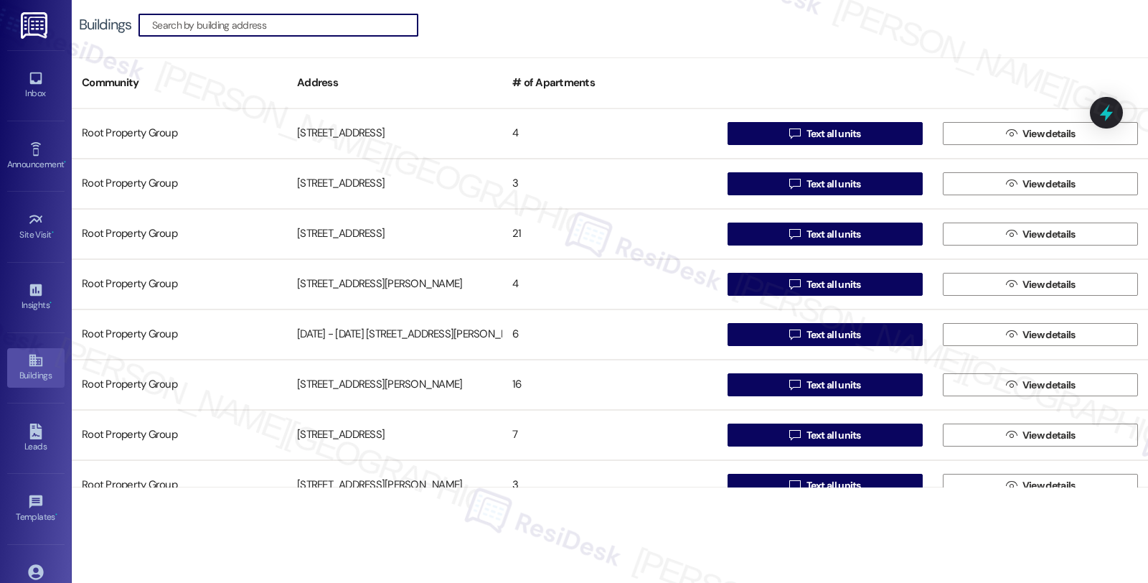
type input "n"
click at [155, 22] on input "n" at bounding box center [269, 25] width 235 height 20
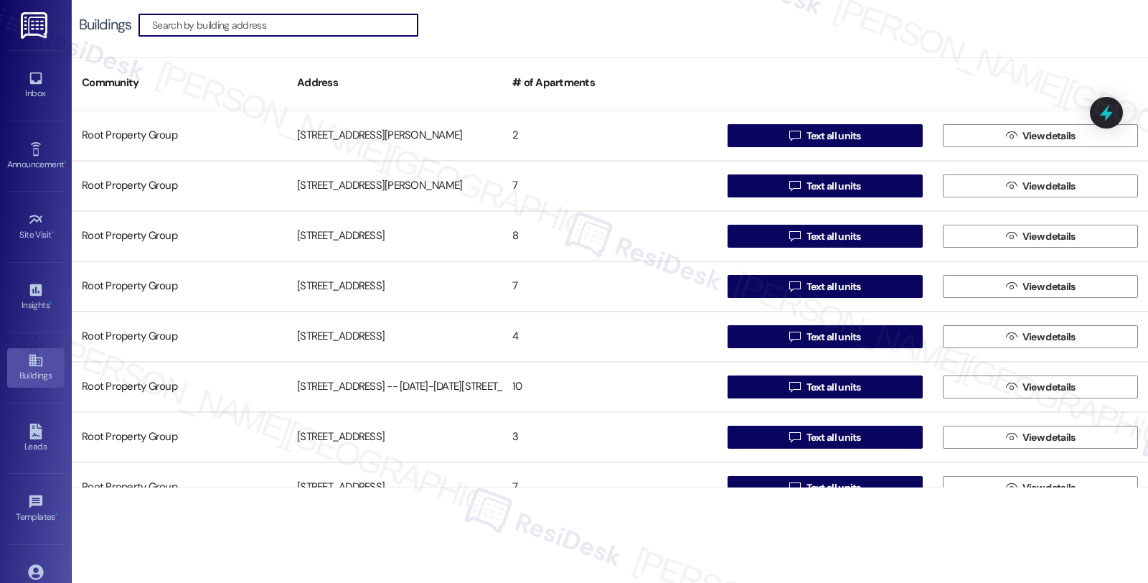
scroll to position [3109, 0]
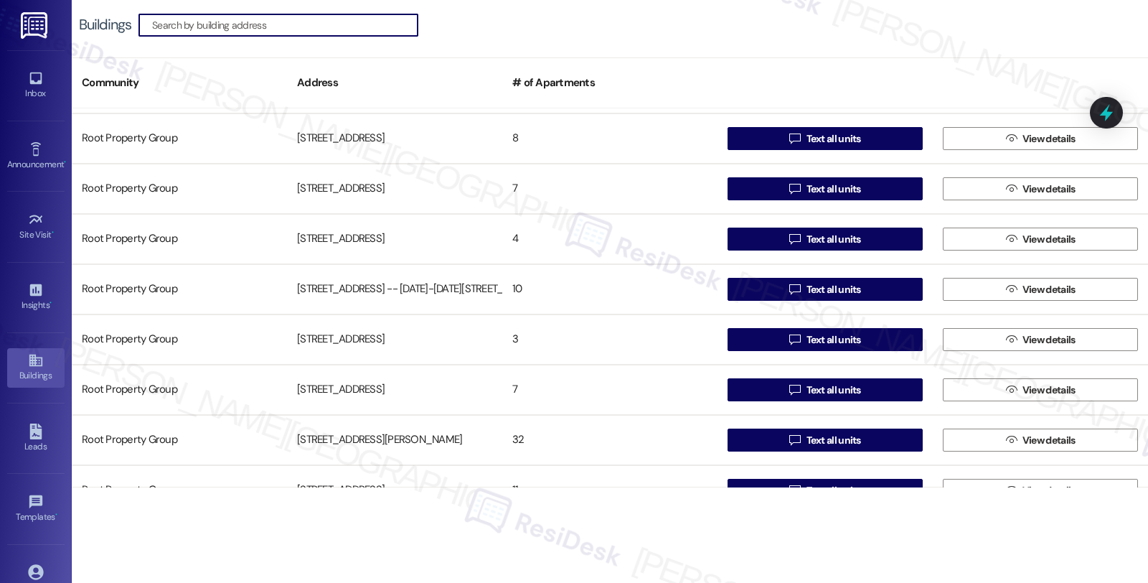
click at [277, 19] on input at bounding box center [284, 25] width 265 height 20
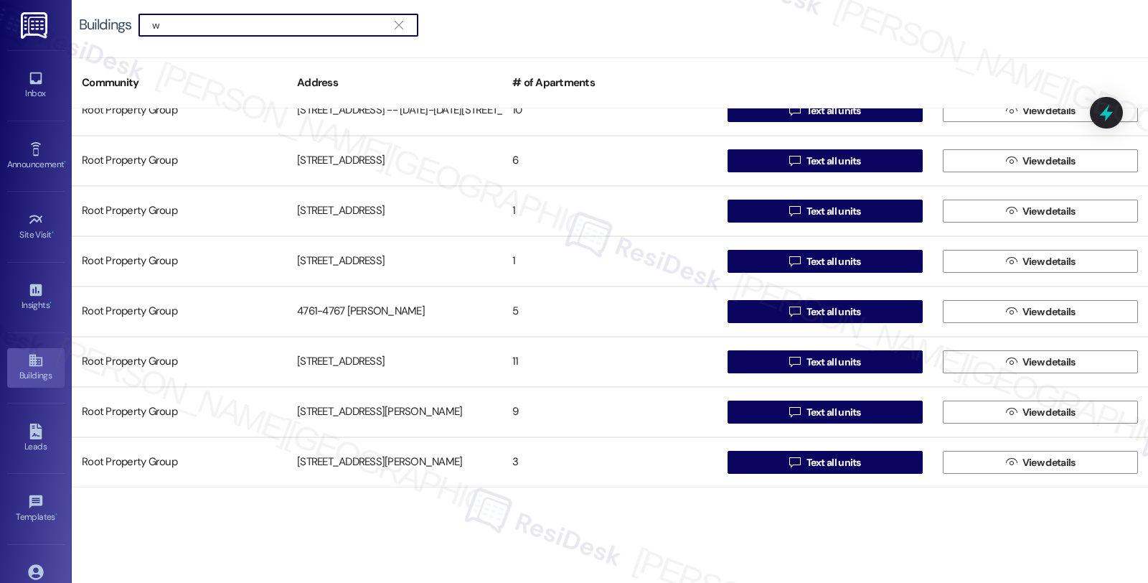
scroll to position [0, 0]
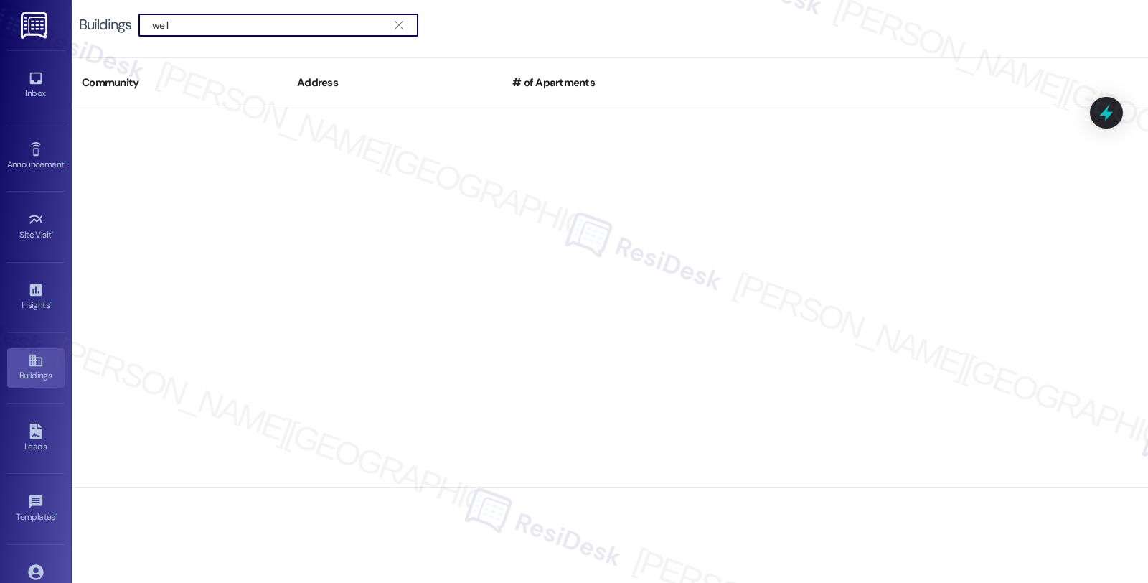
drag, startPoint x: 238, startPoint y: 23, endPoint x: 73, endPoint y: 23, distance: 165.0
click at [73, 23] on div "Buildings  well " at bounding box center [610, 25] width 1076 height 50
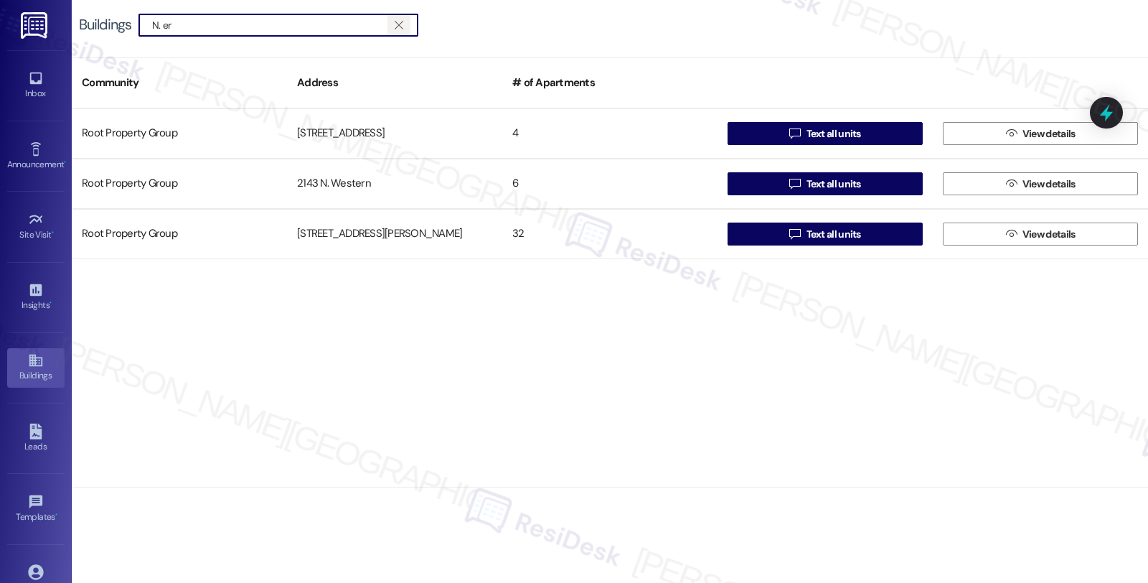
type input "N. er"
click at [399, 20] on icon "" at bounding box center [399, 24] width 8 height 11
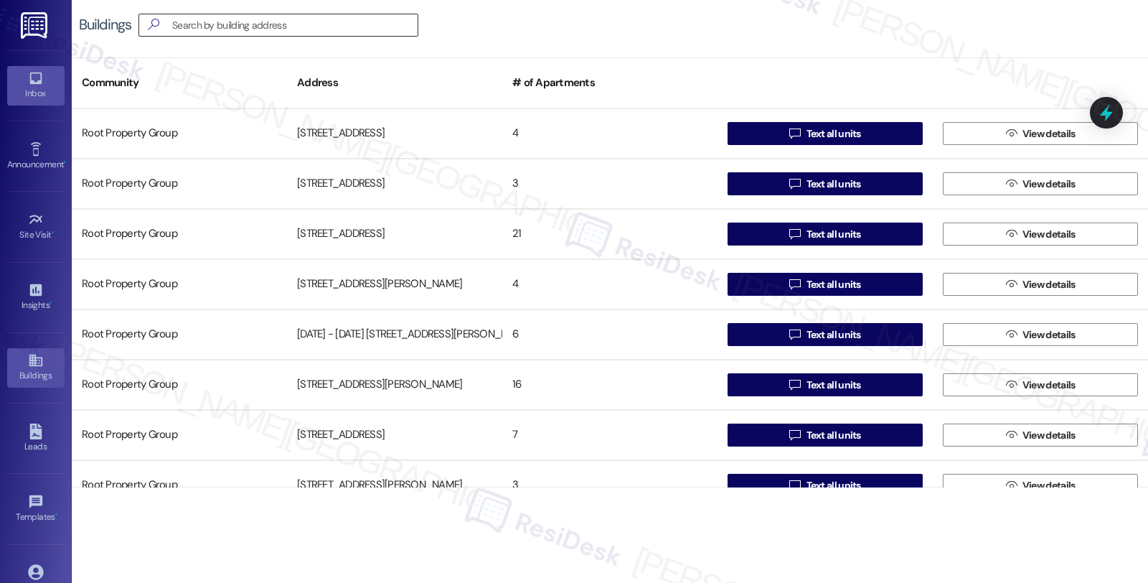
click at [41, 79] on link "Inbox" at bounding box center [35, 85] width 57 height 39
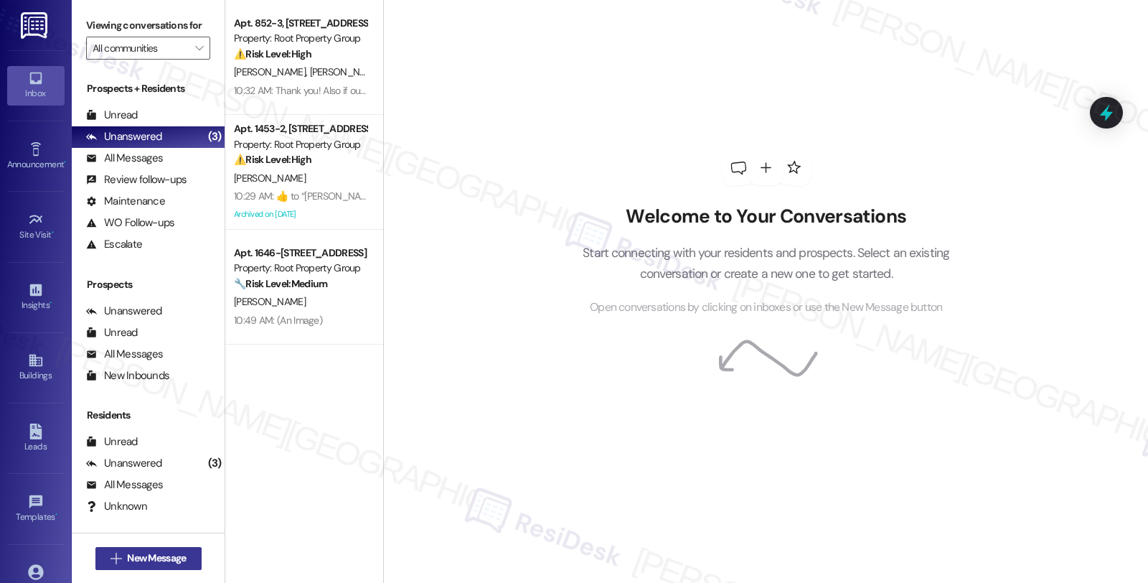
click at [166, 555] on span "New Message" at bounding box center [156, 557] width 59 height 15
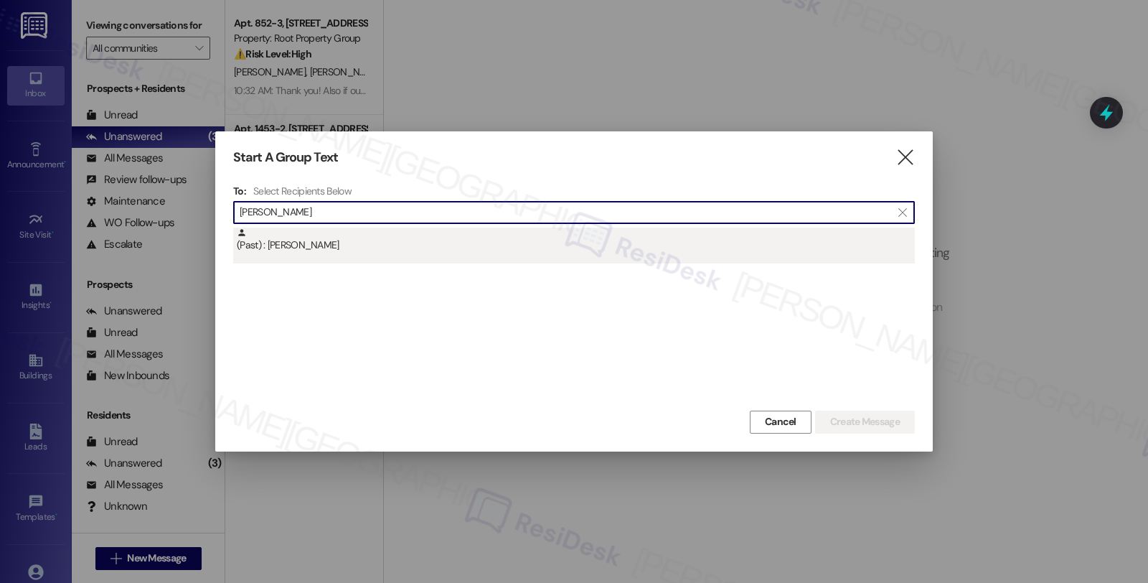
type input "[PERSON_NAME]"
click at [348, 237] on div "(Past) : [PERSON_NAME]" at bounding box center [576, 239] width 678 height 25
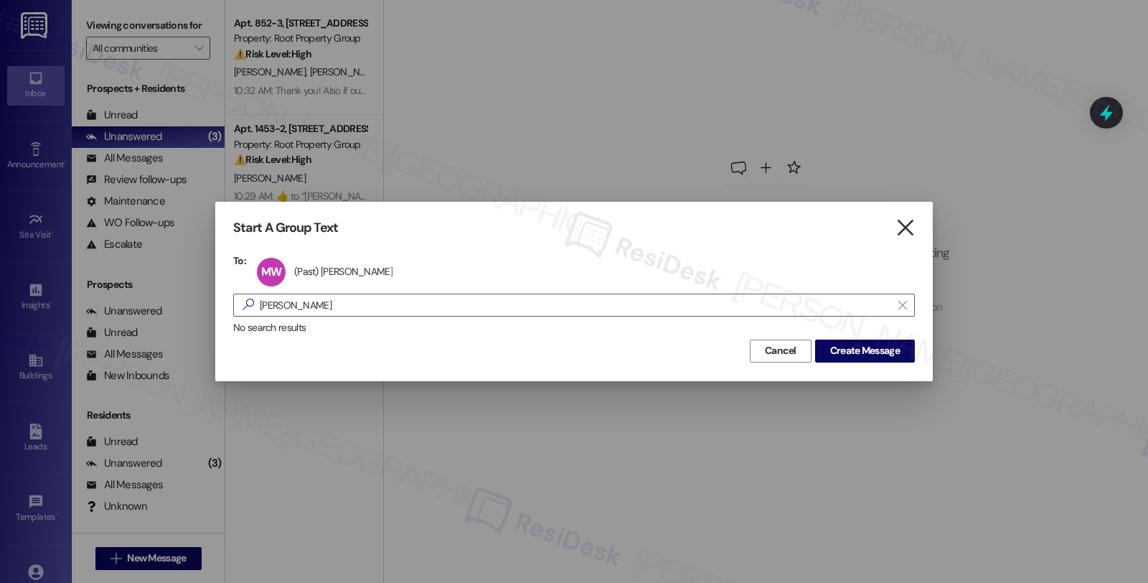
click at [902, 226] on icon "" at bounding box center [905, 227] width 19 height 15
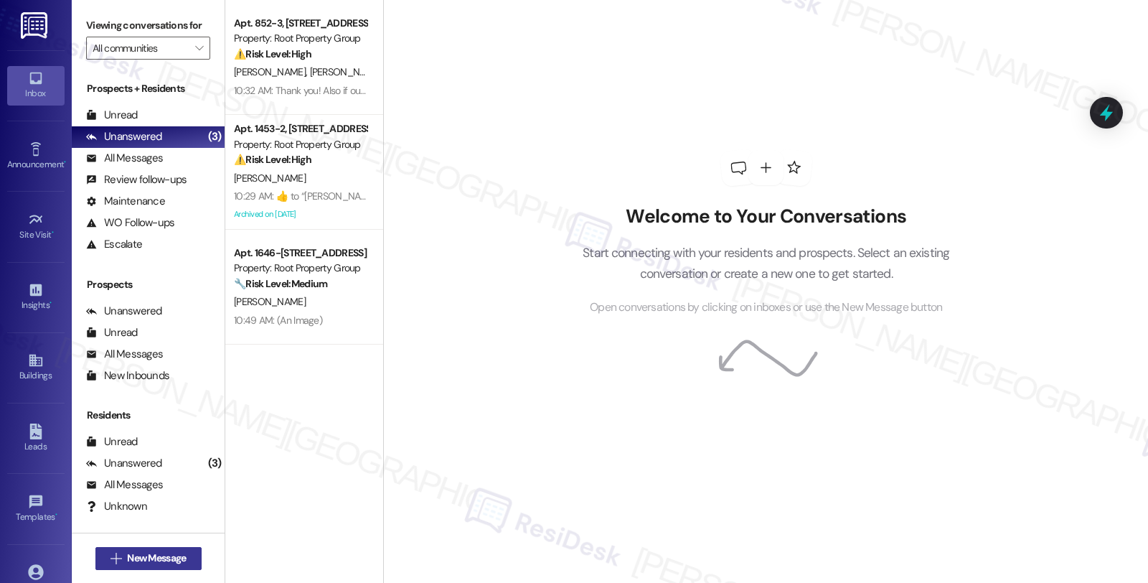
click at [111, 562] on icon "" at bounding box center [116, 558] width 11 height 11
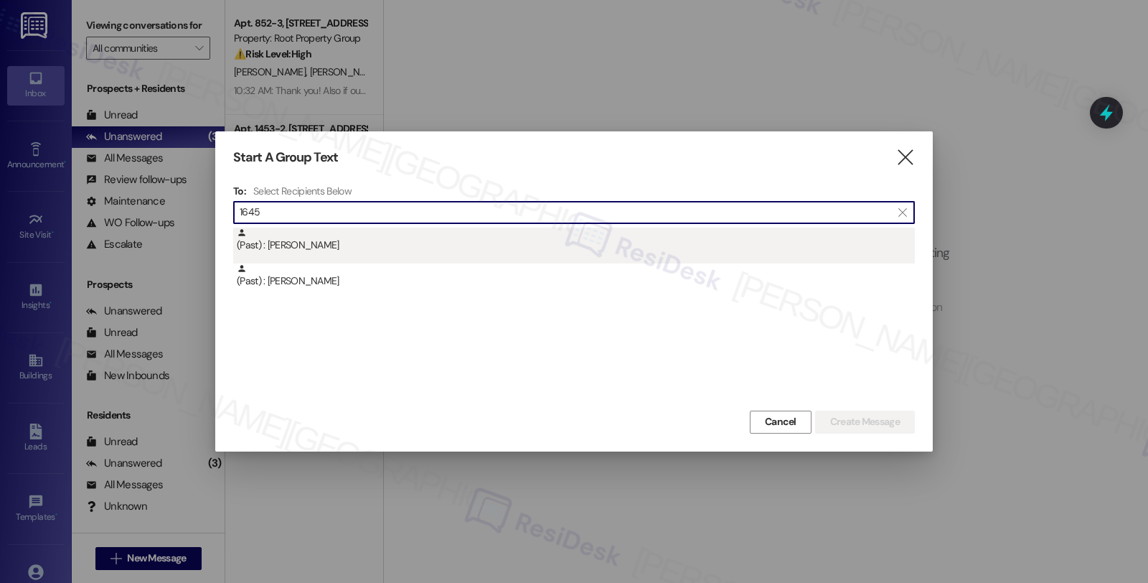
type input "1645"
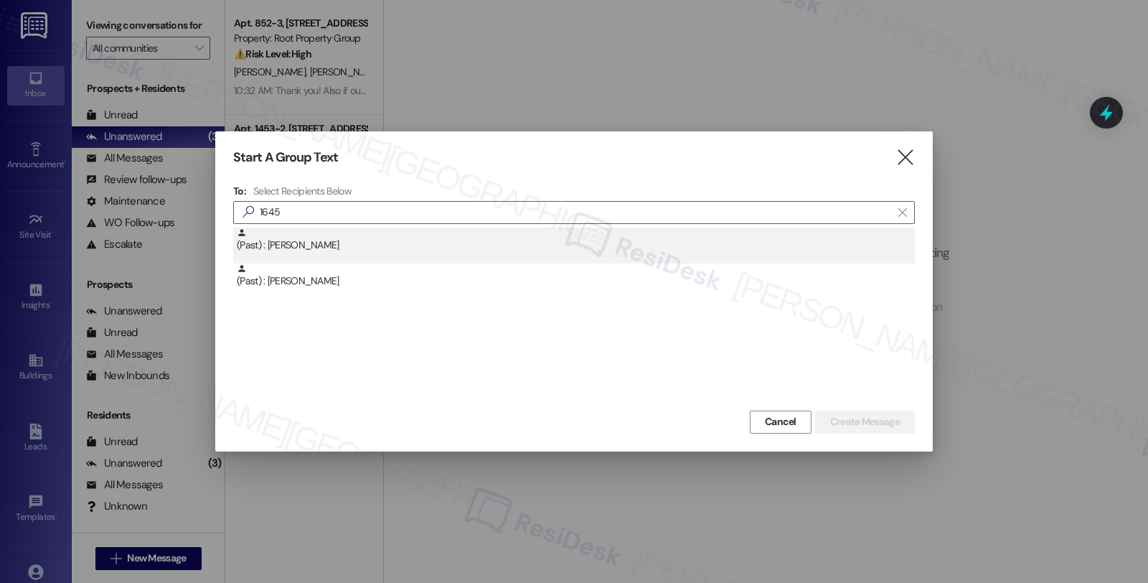
click at [318, 235] on div "(Past) : [PERSON_NAME]" at bounding box center [576, 239] width 678 height 25
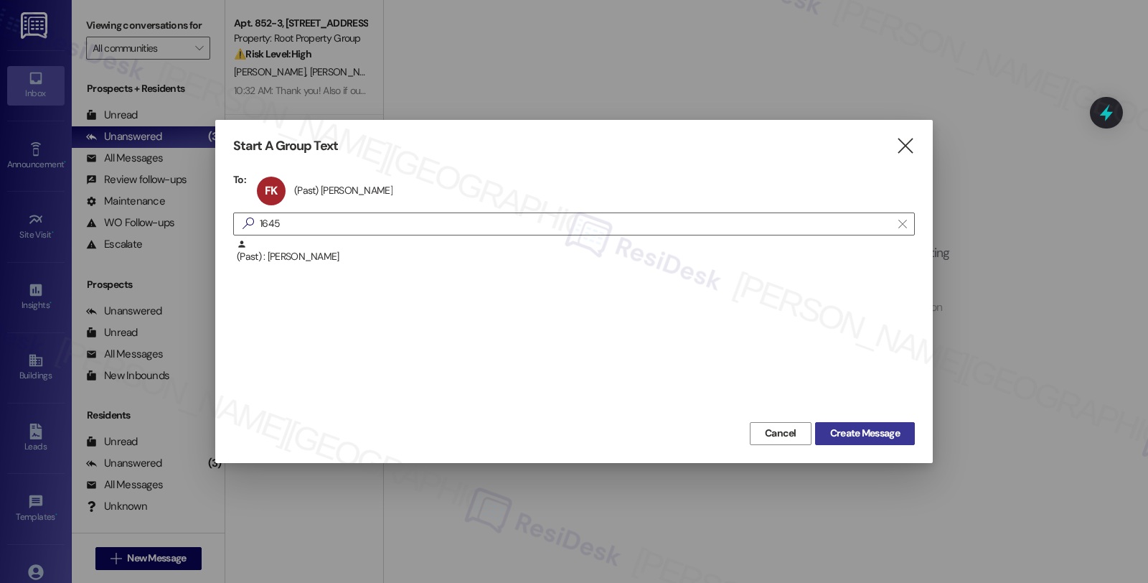
click at [818, 434] on button "Create Message" at bounding box center [865, 433] width 100 height 23
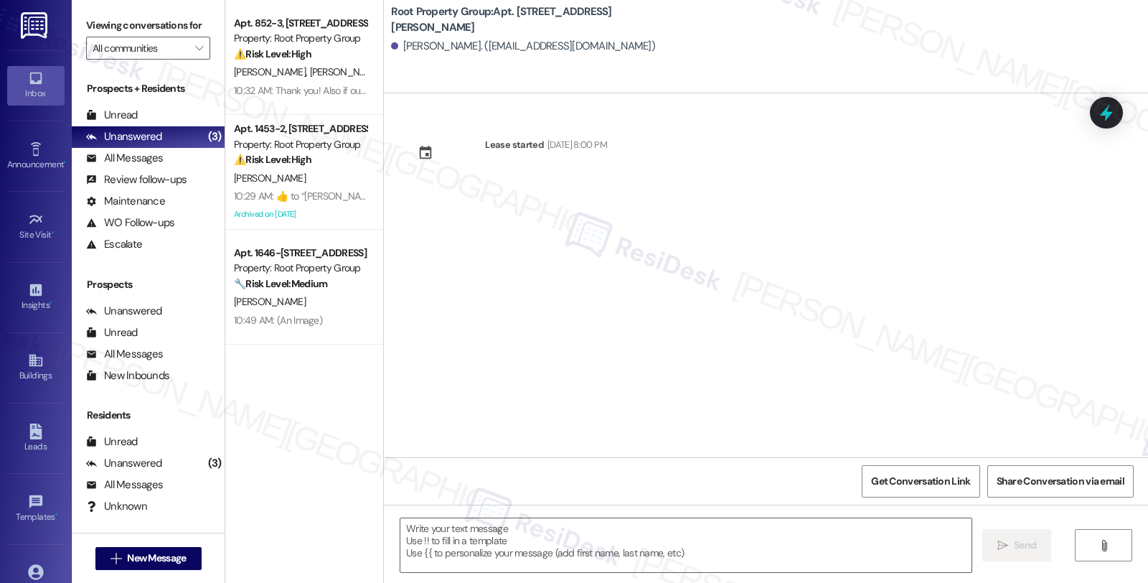
type textarea "Fetching suggested responses. Please feel free to read through the conversation…"
click at [139, 144] on div "Unanswered" at bounding box center [124, 136] width 76 height 15
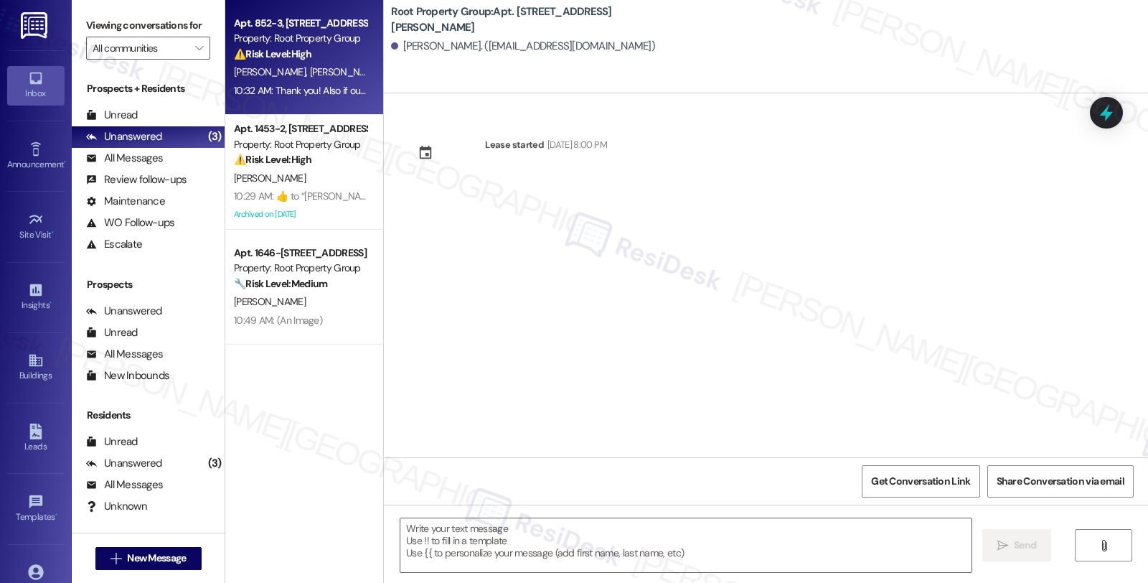
click at [292, 65] on div "[PERSON_NAME] [PERSON_NAME] [PERSON_NAME]" at bounding box center [300, 72] width 136 height 18
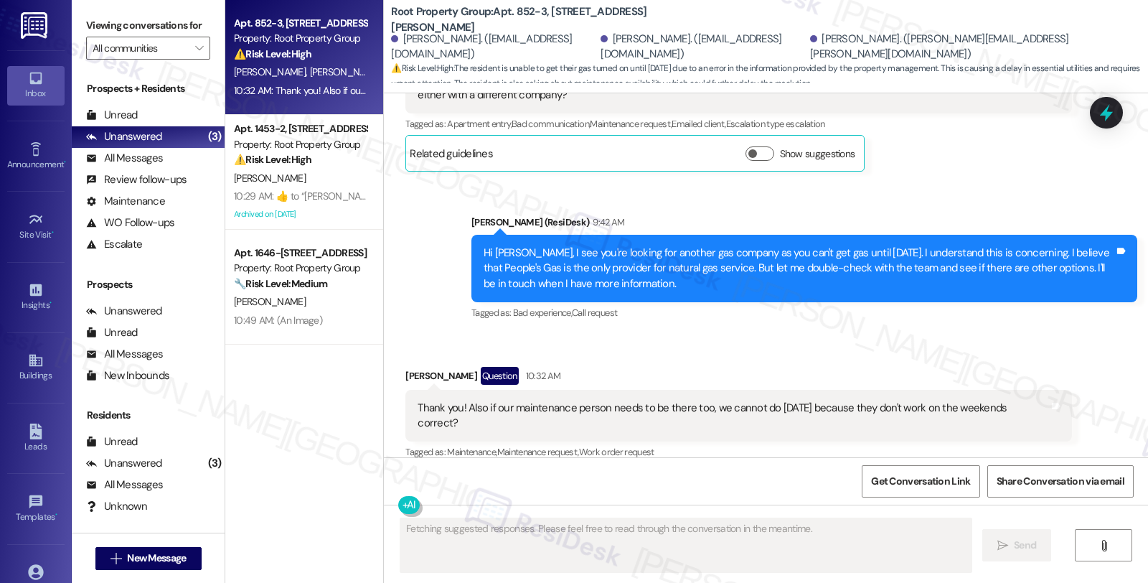
scroll to position [4877, 0]
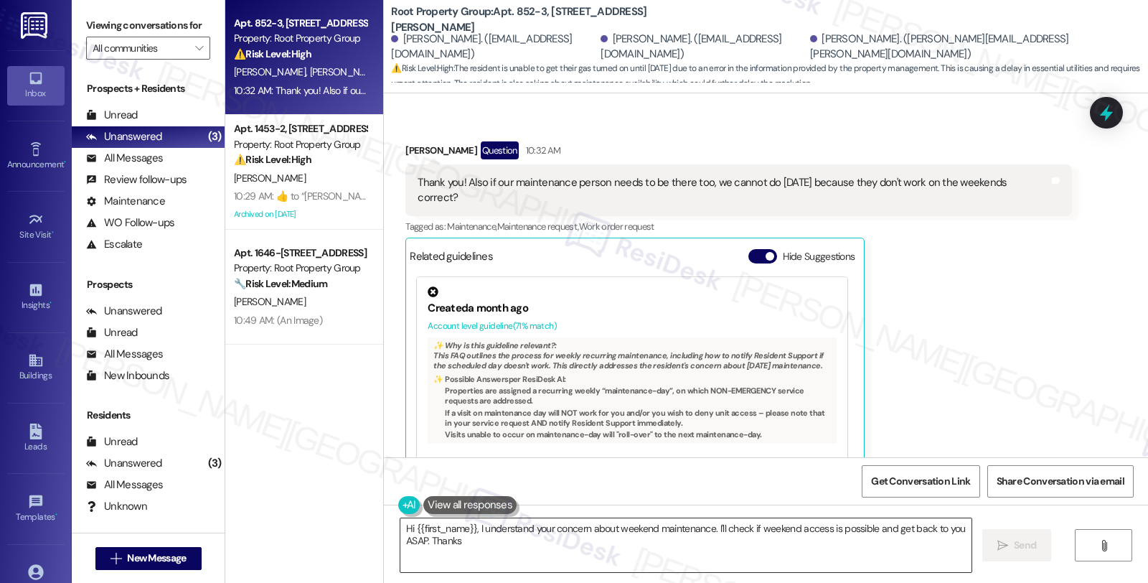
type textarea "Hi {{first_name}}, I understand your concern about weekend maintenance. I'll ch…"
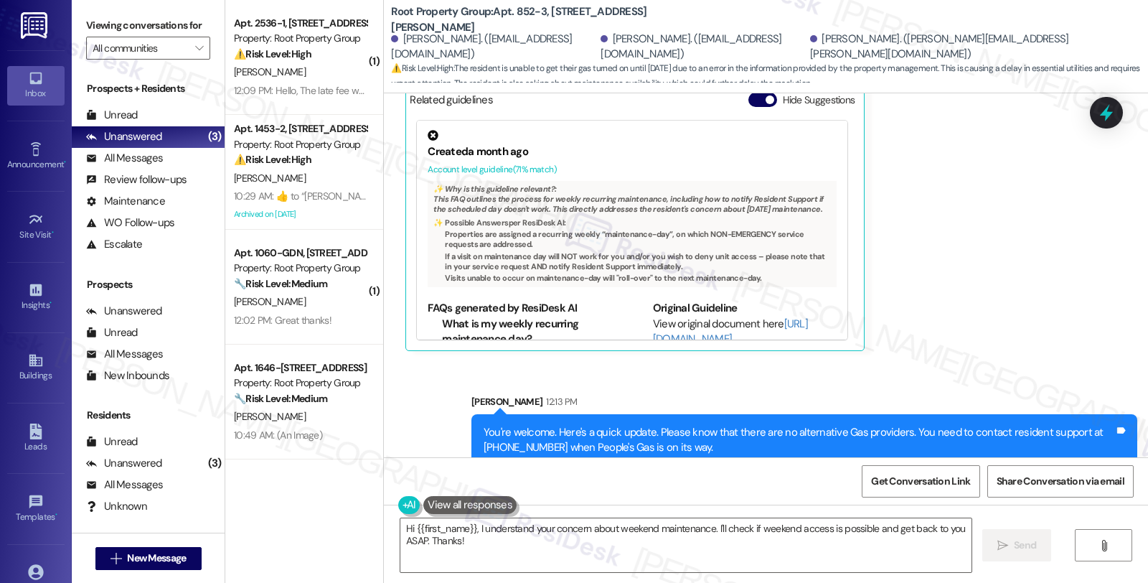
scroll to position [5039, 0]
